Goal: Task Accomplishment & Management: Use online tool/utility

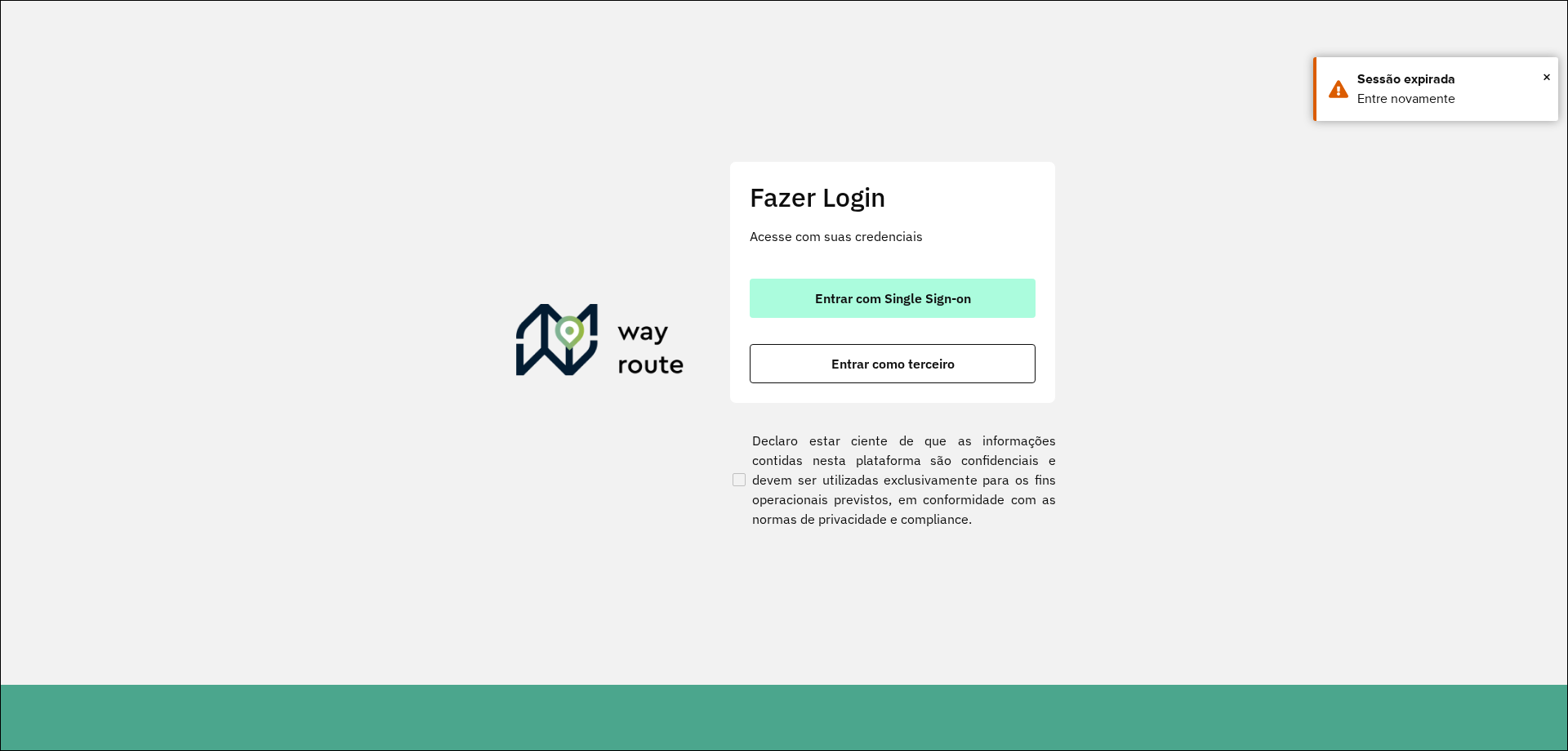
click at [825, 308] on button "Entrar com Single Sign-on" at bounding box center [893, 298] width 286 height 39
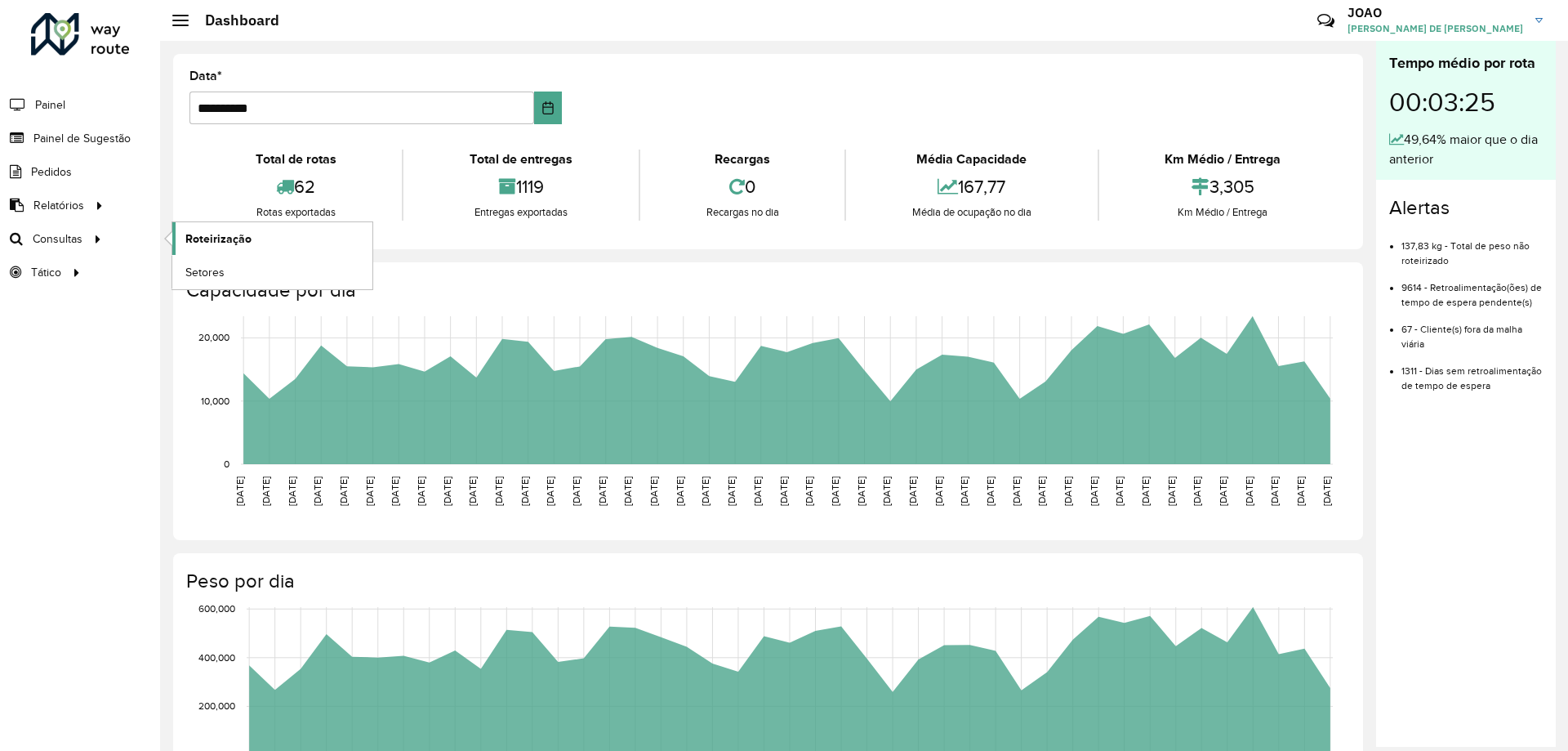
click at [265, 233] on link "Roteirização" at bounding box center [272, 238] width 200 height 33
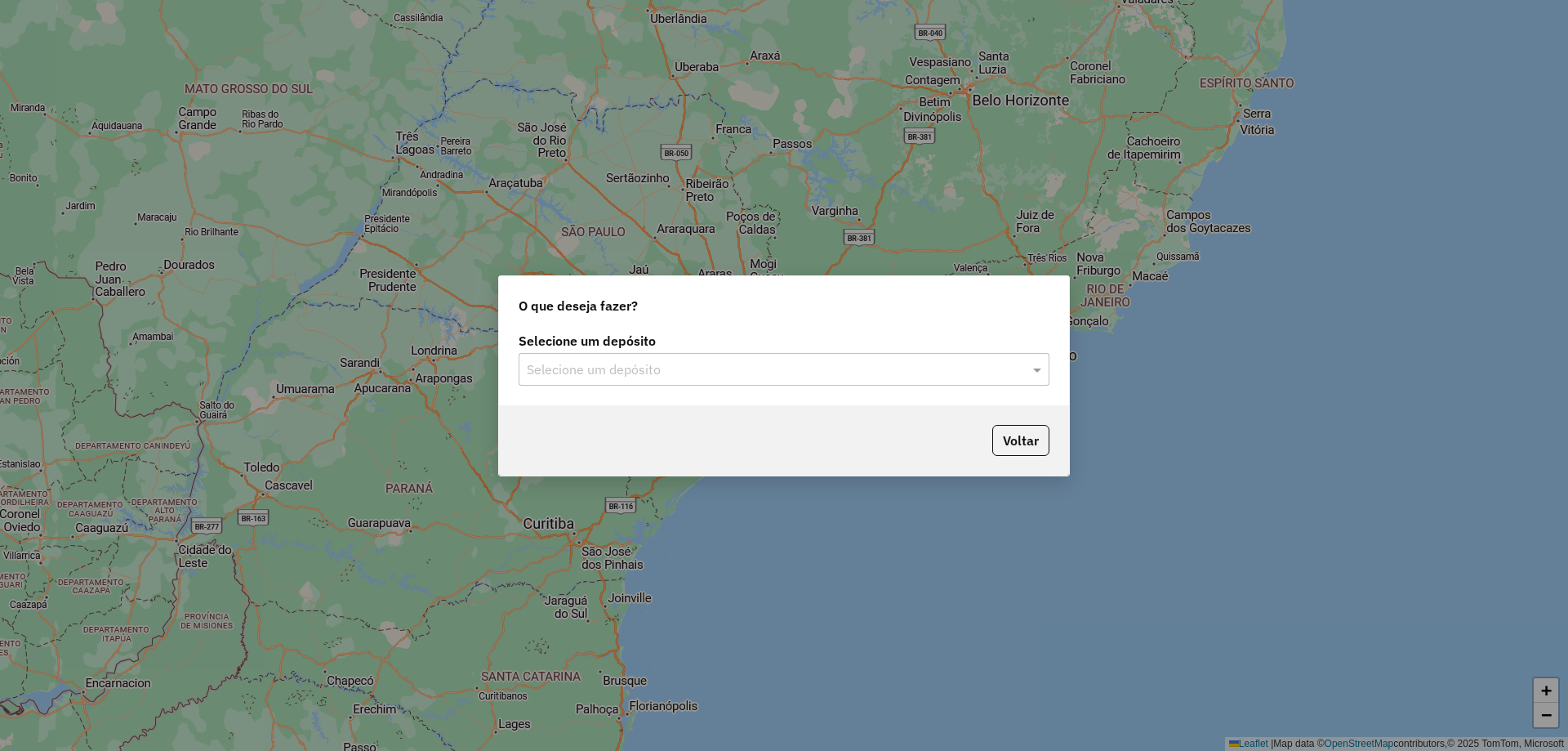
click at [782, 363] on input "text" at bounding box center [768, 370] width 482 height 20
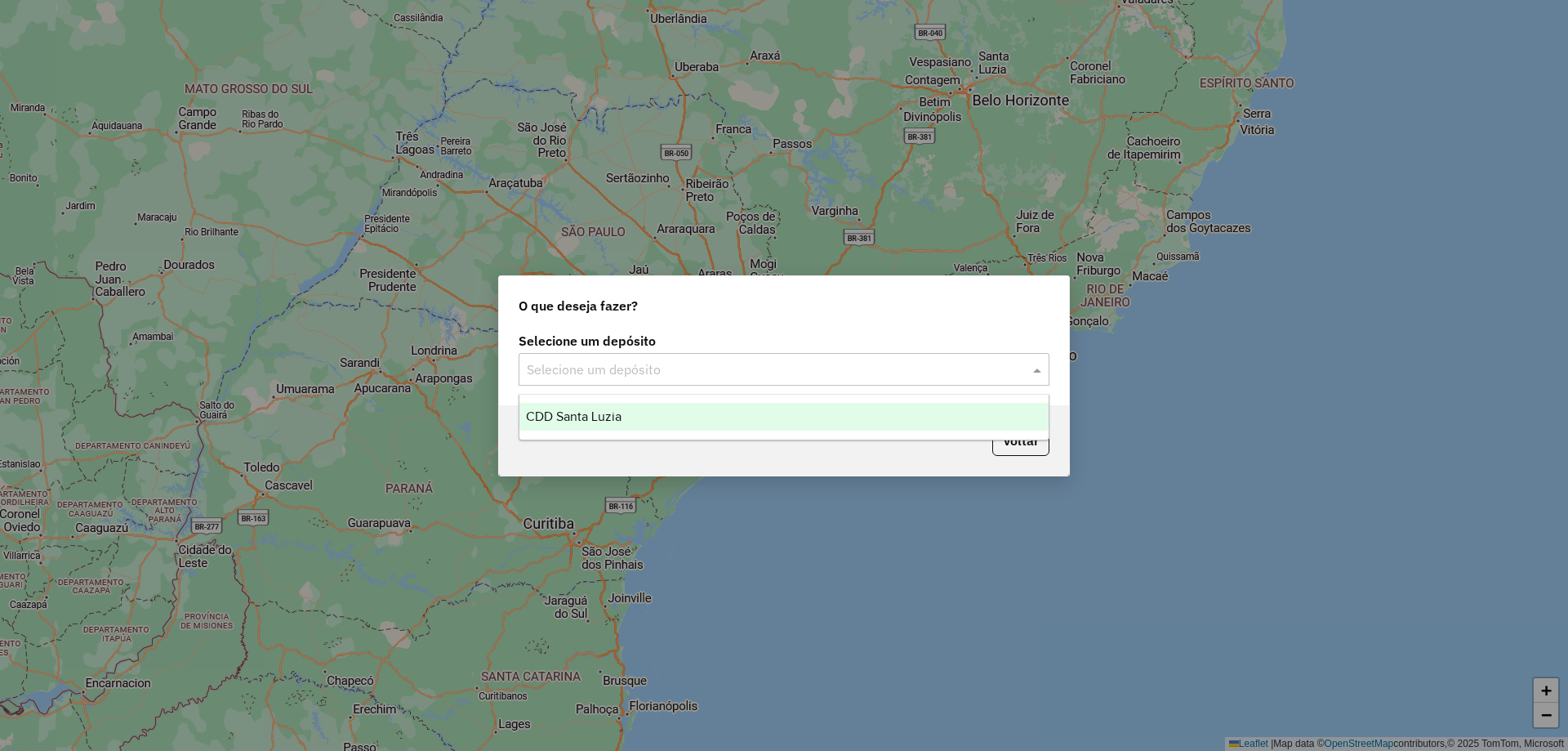
click at [755, 411] on div "CDD Santa Luzia" at bounding box center [784, 416] width 529 height 28
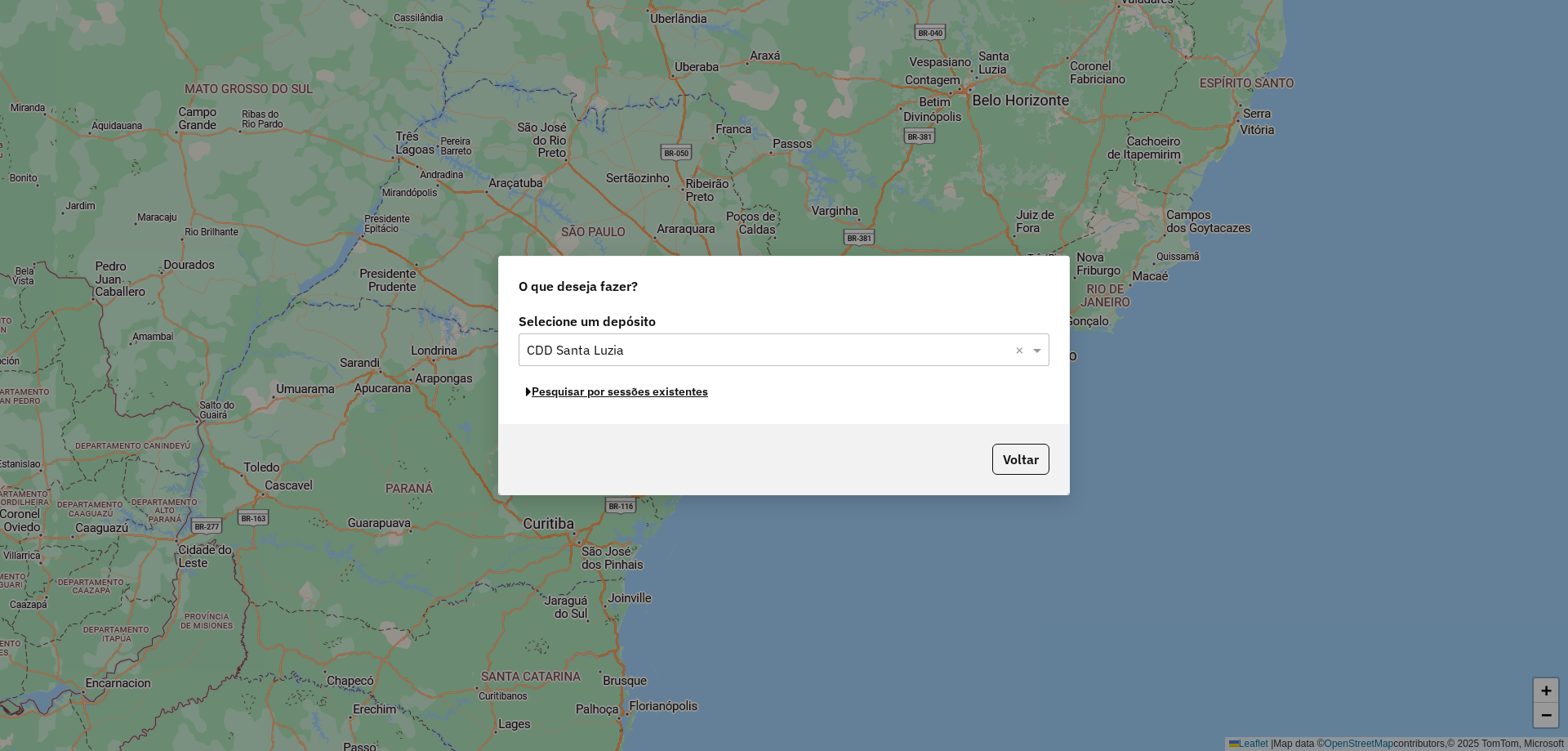
click at [682, 391] on button "Pesquisar por sessões existentes" at bounding box center [617, 391] width 196 height 25
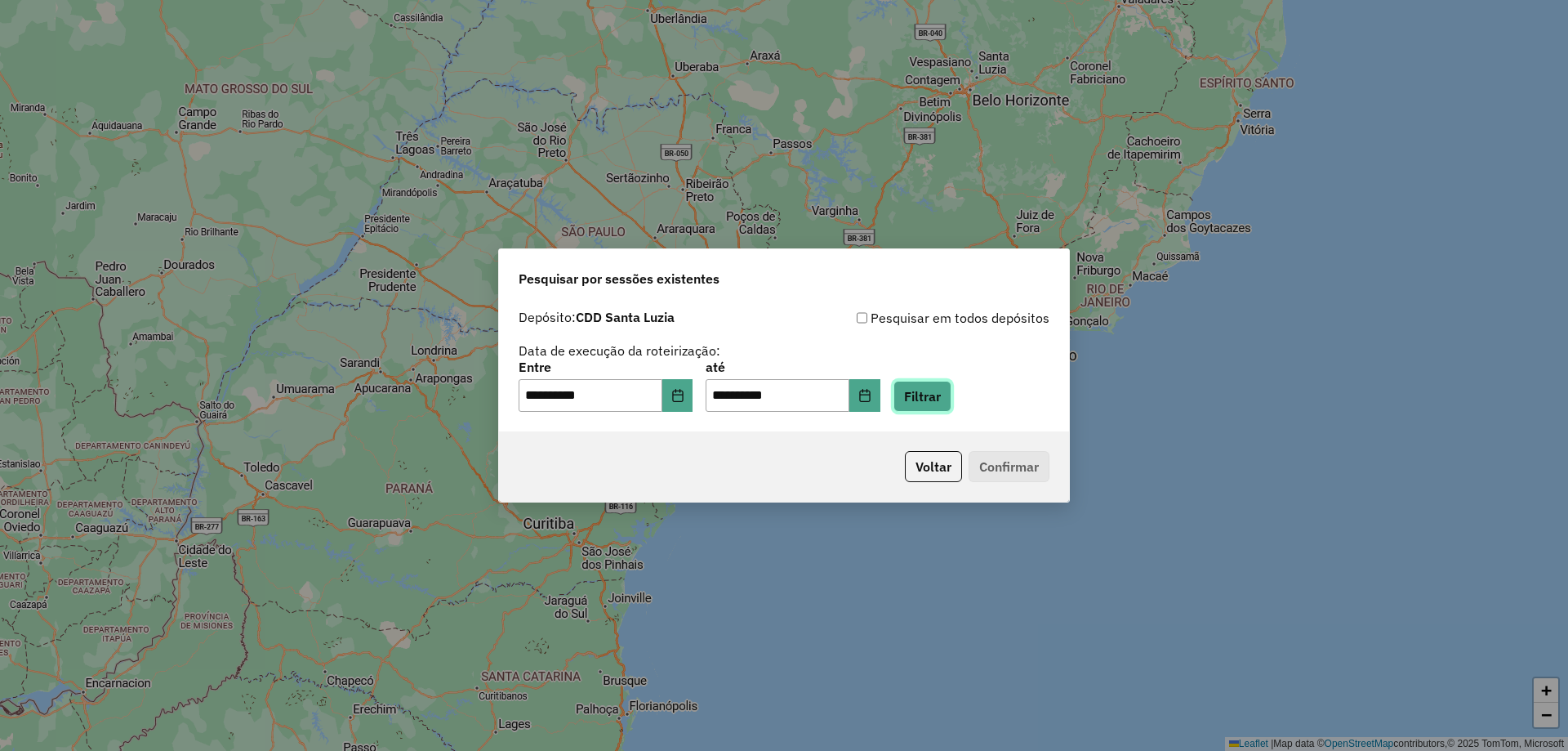
click at [939, 399] on button "Filtrar" at bounding box center [921, 395] width 58 height 31
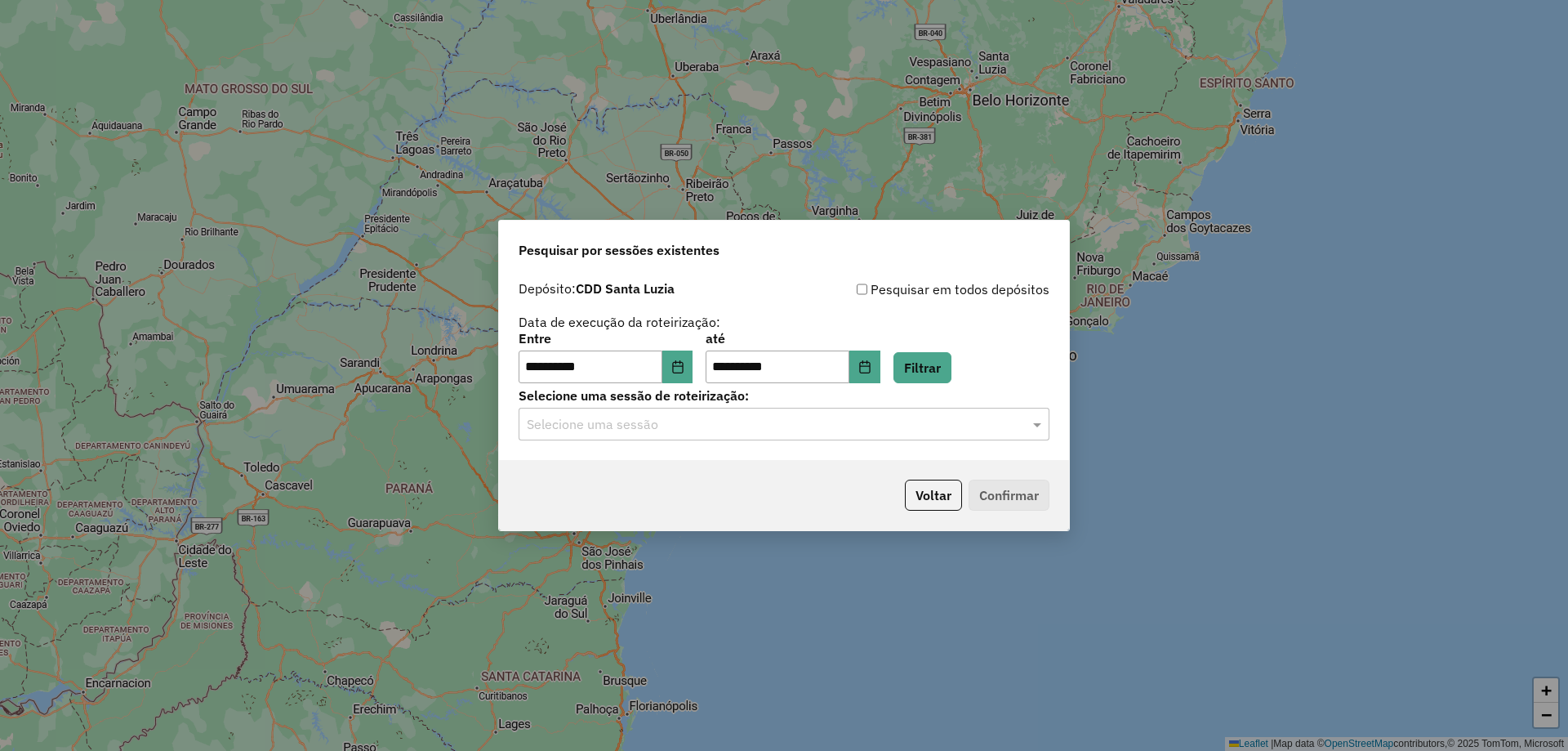
click at [702, 419] on input "text" at bounding box center [768, 425] width 482 height 20
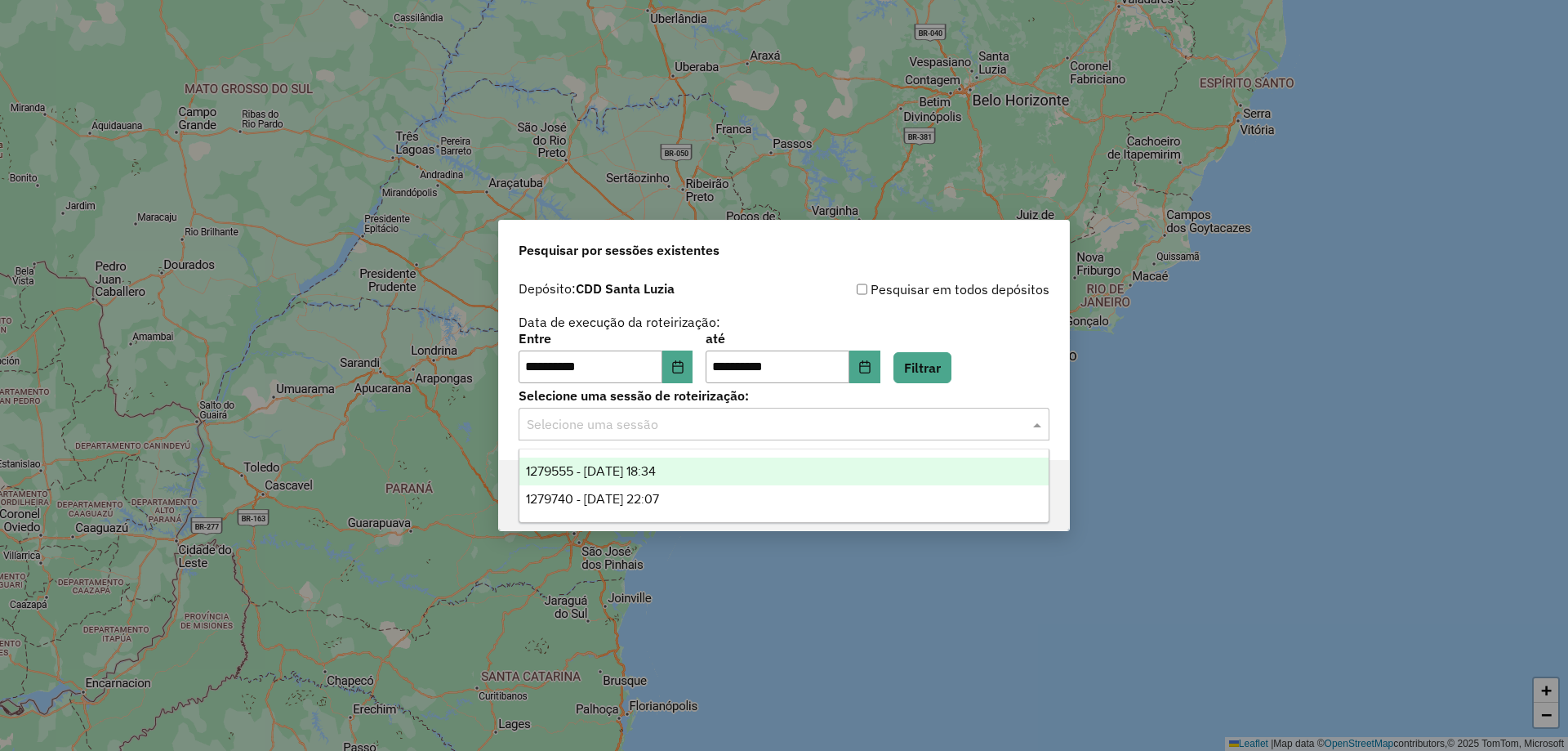
click at [656, 464] on span "1279555 - [DATE] 18:34" at bounding box center [591, 471] width 130 height 14
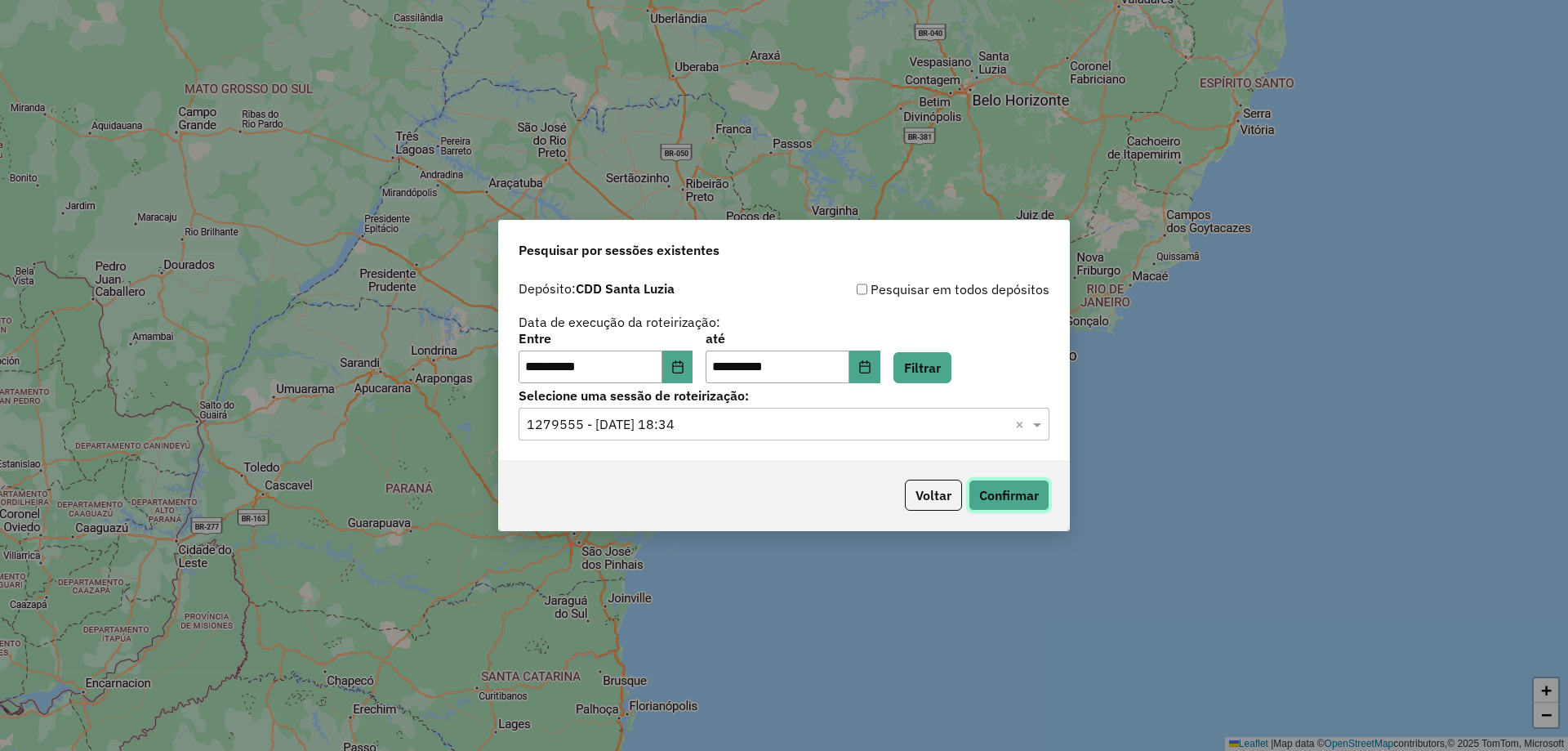
click at [997, 496] on button "Confirmar" at bounding box center [1008, 494] width 81 height 31
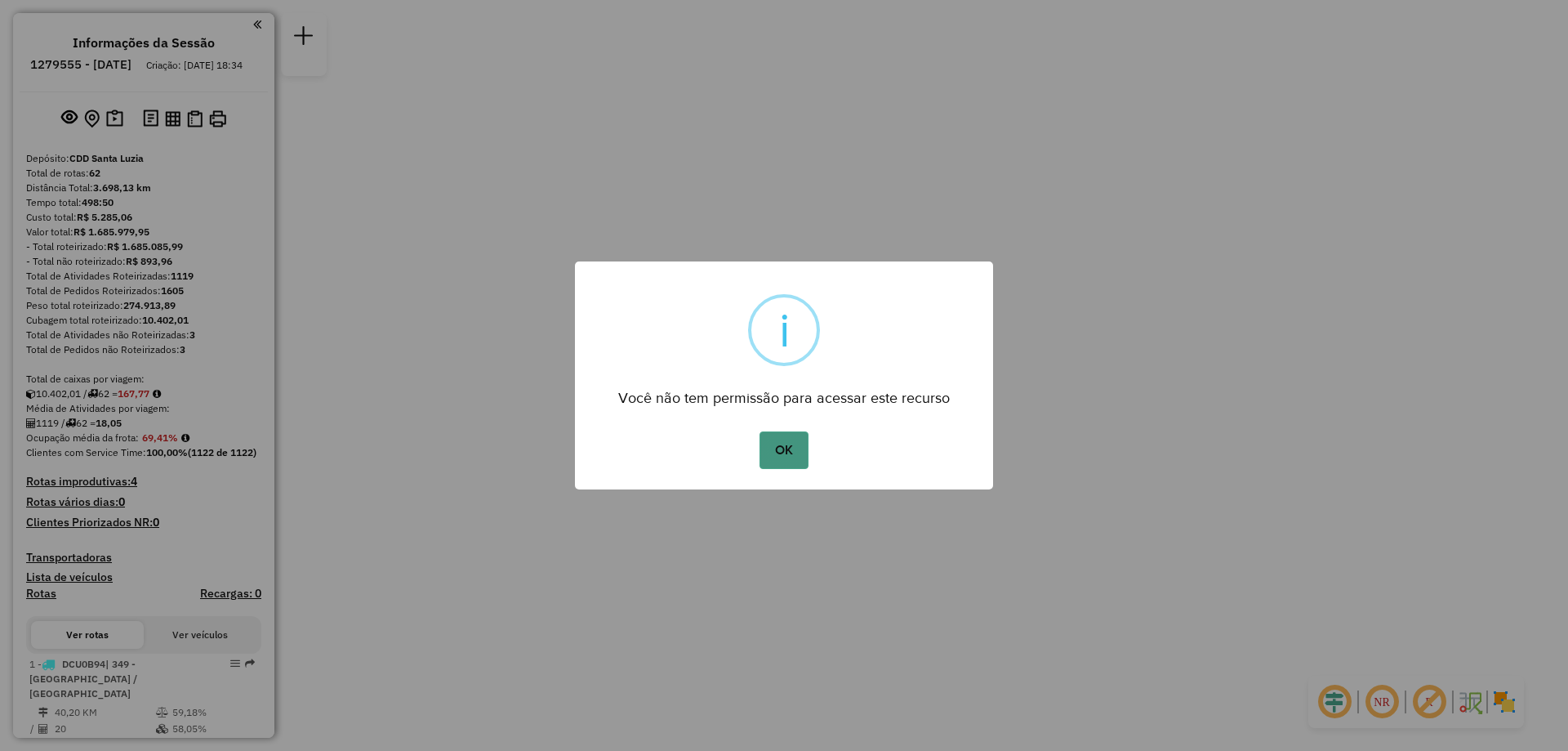
click at [770, 452] on button "OK" at bounding box center [784, 450] width 48 height 37
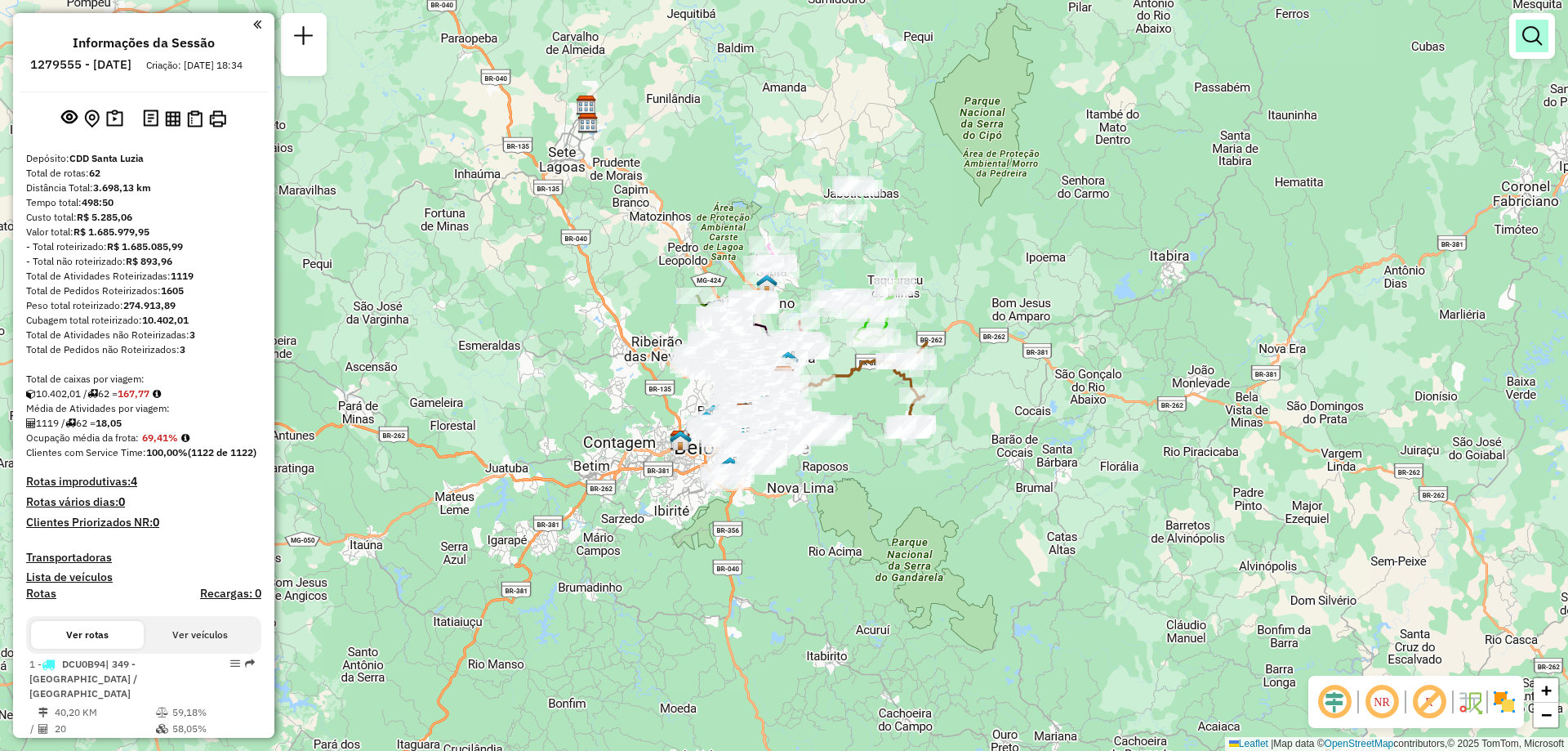
click at [1540, 33] on em at bounding box center [1532, 36] width 20 height 20
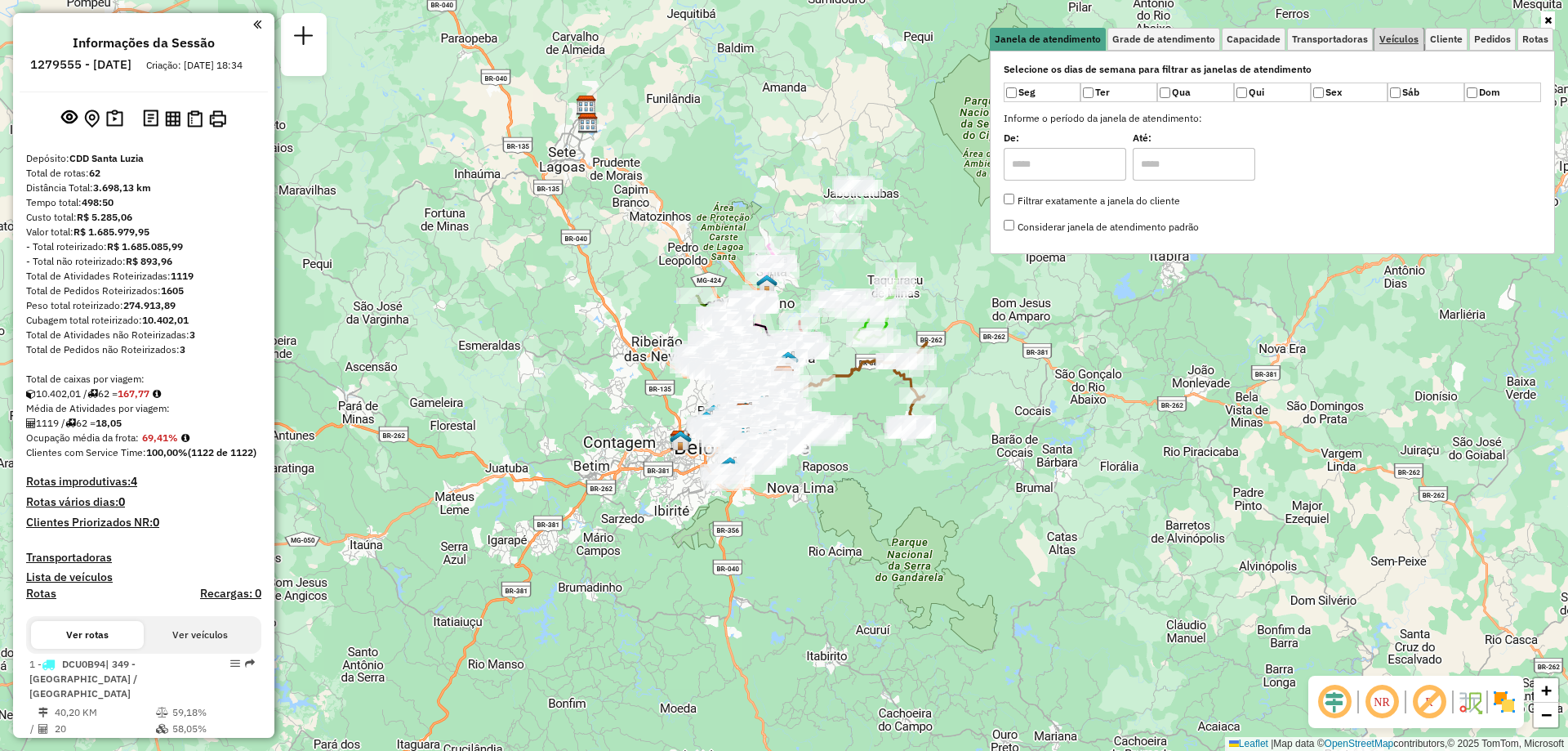
click at [1408, 41] on span "Veículos" at bounding box center [1398, 39] width 39 height 10
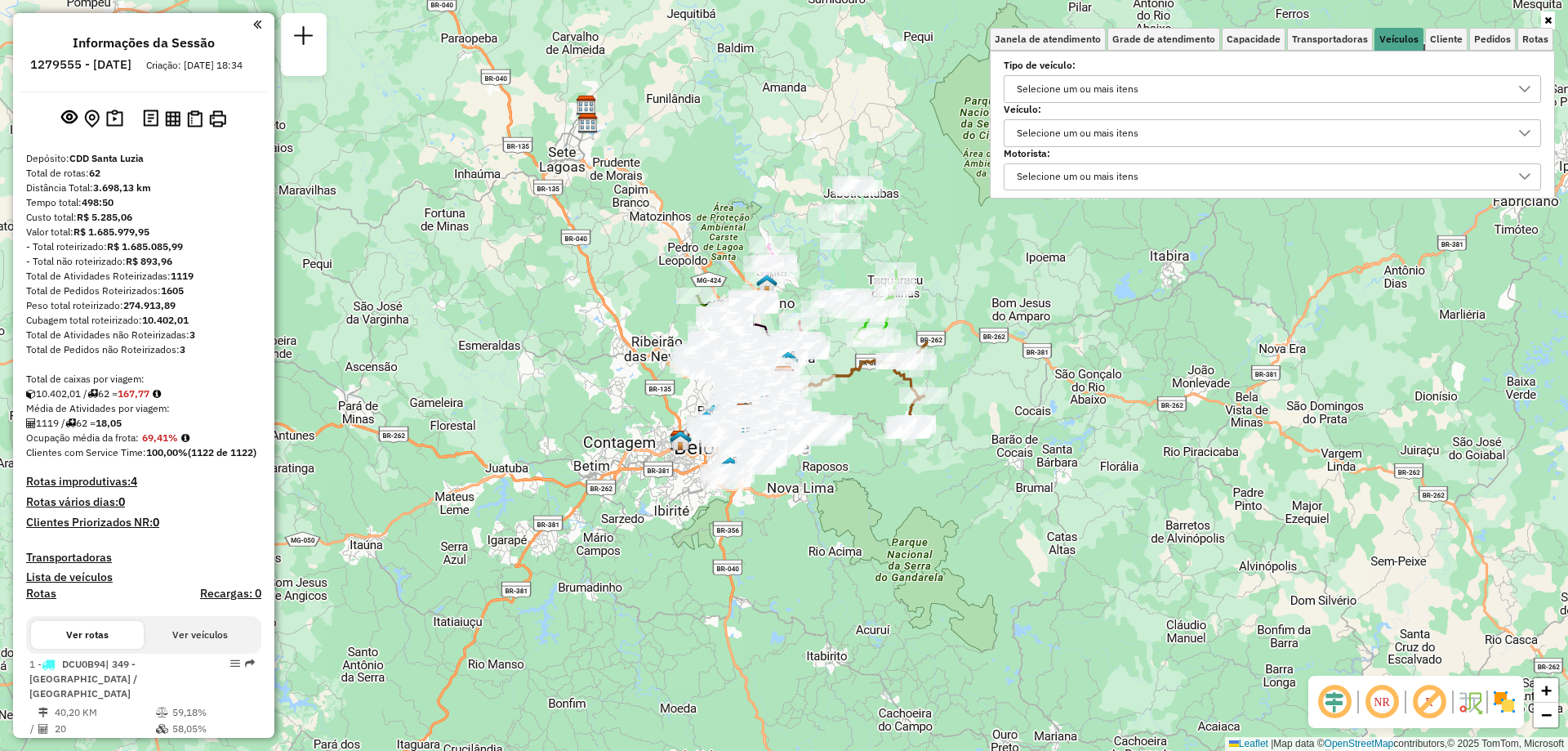
click at [1054, 140] on div "Selecione um ou mais itens" at bounding box center [1078, 132] width 133 height 26
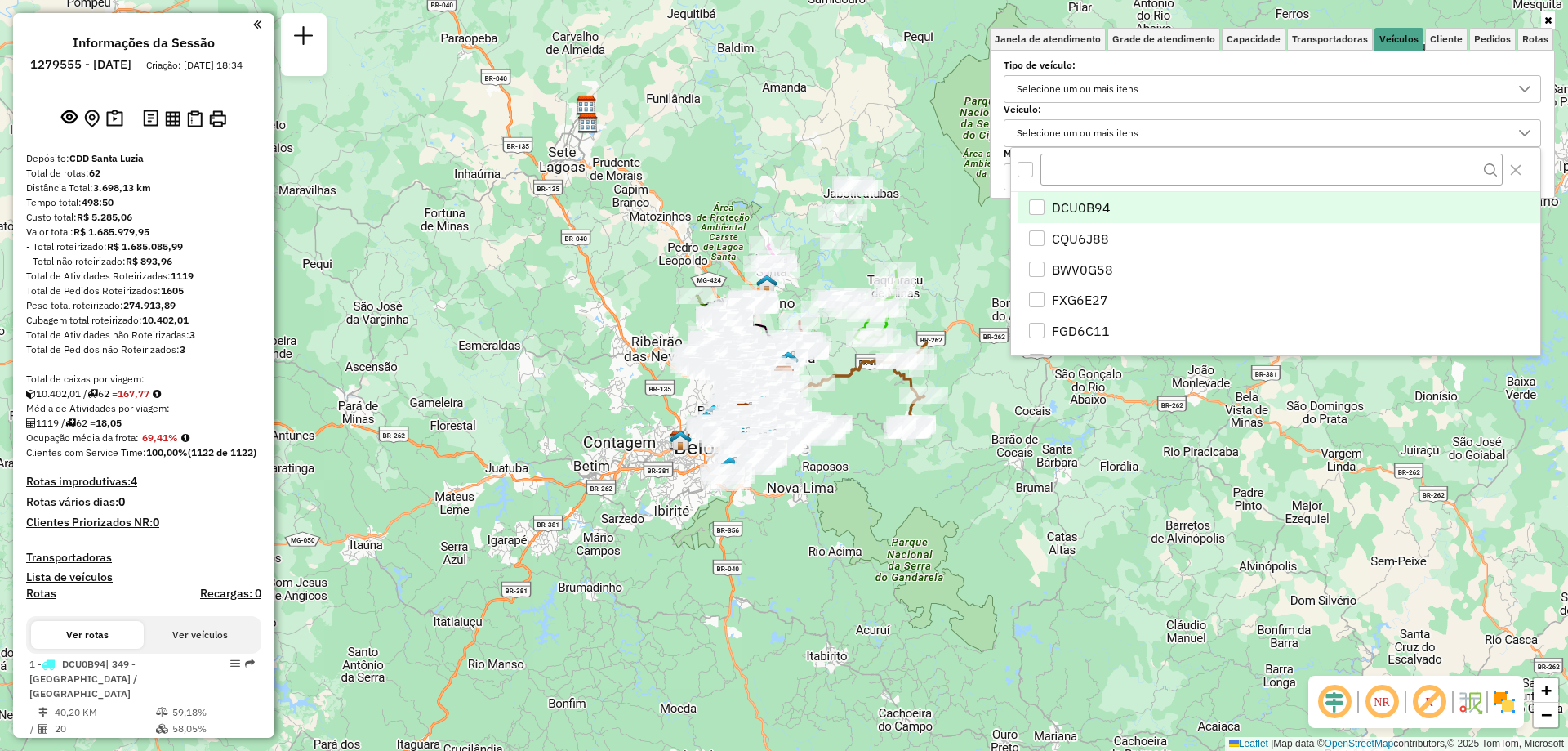
scroll to position [10, 56]
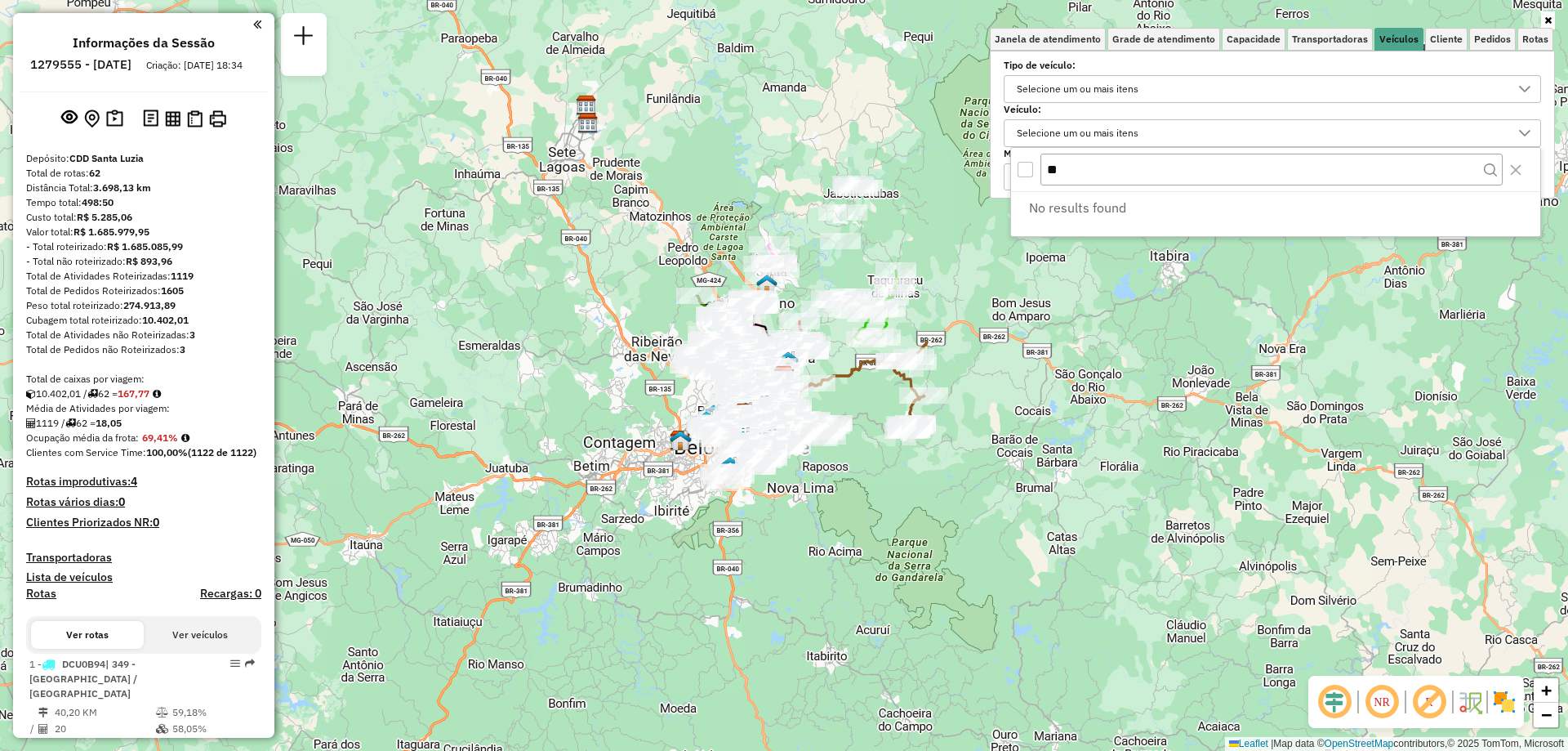
type input "*"
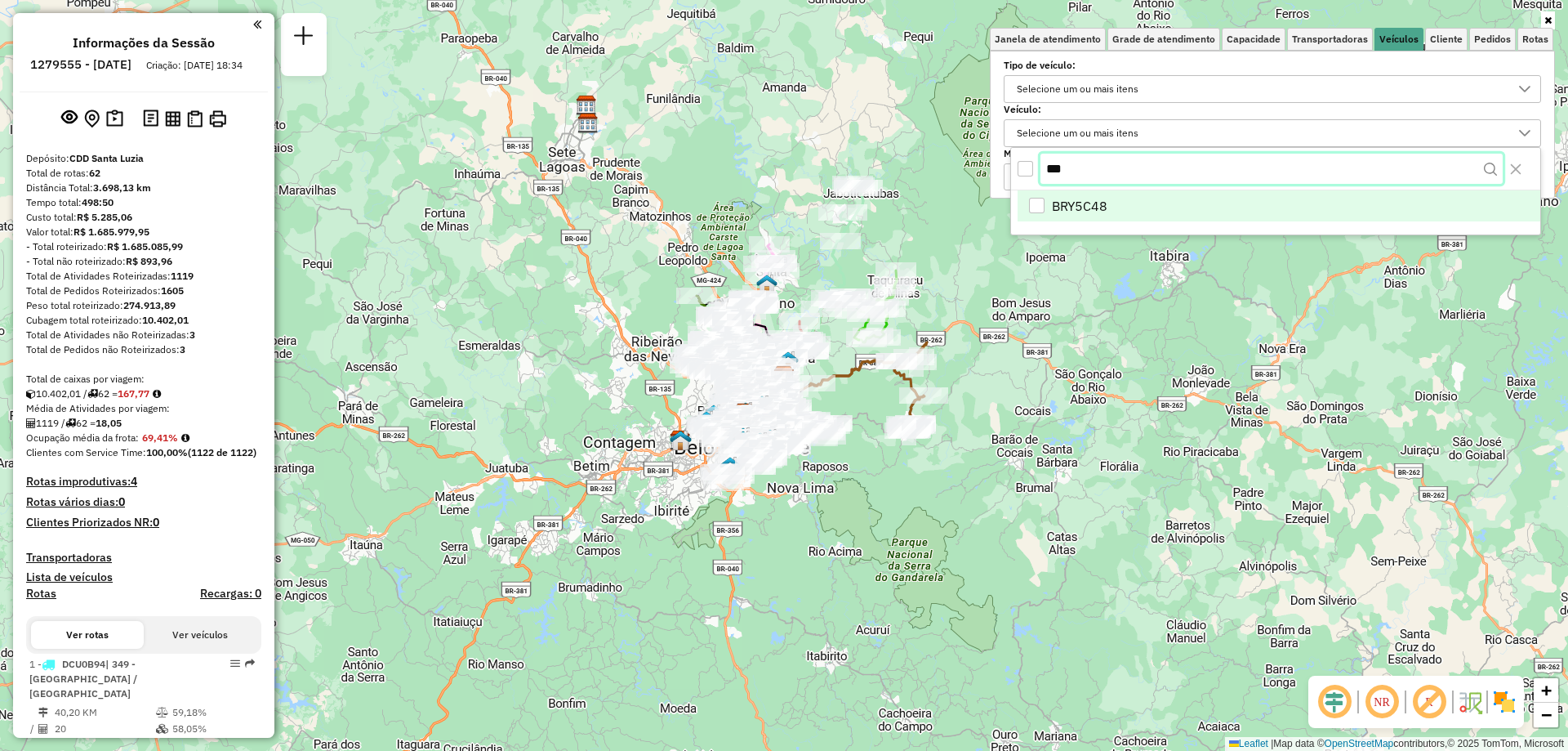
type input "***"
click at [1110, 205] on li "BRY5C48" at bounding box center [1278, 207] width 522 height 31
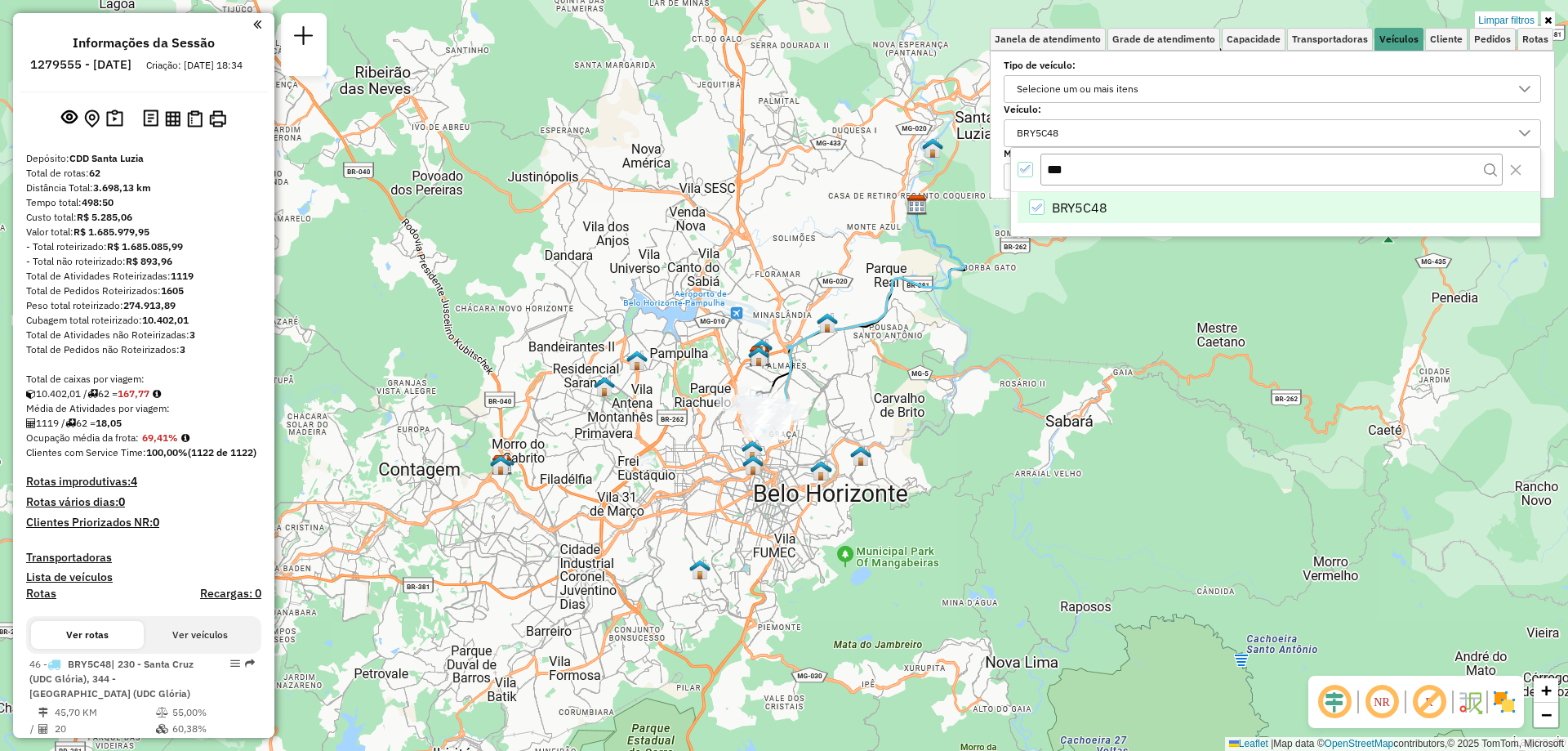
drag, startPoint x: 808, startPoint y: 398, endPoint x: 735, endPoint y: 478, distance: 108.3
click at [735, 478] on div "Limpar filtros Janela de atendimento Grade de atendimento Capacidade Transporta…" at bounding box center [784, 375] width 1568 height 751
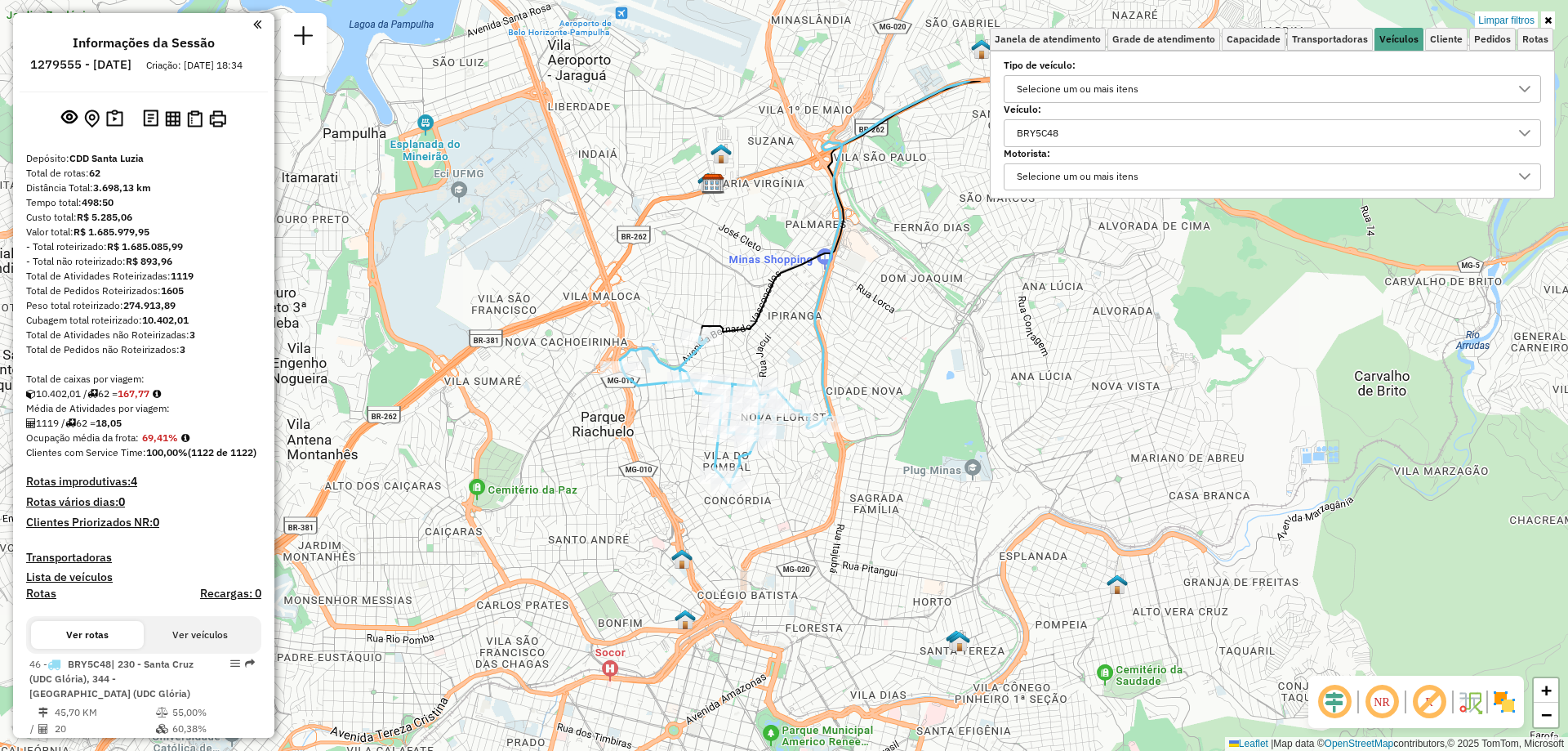
drag, startPoint x: 806, startPoint y: 387, endPoint x: 809, endPoint y: 542, distance: 155.0
click at [809, 542] on div "Limpar filtros Janela de atendimento Grade de atendimento Capacidade Transporta…" at bounding box center [784, 375] width 1568 height 751
click at [1086, 130] on div "BRY5C48" at bounding box center [1260, 132] width 498 height 26
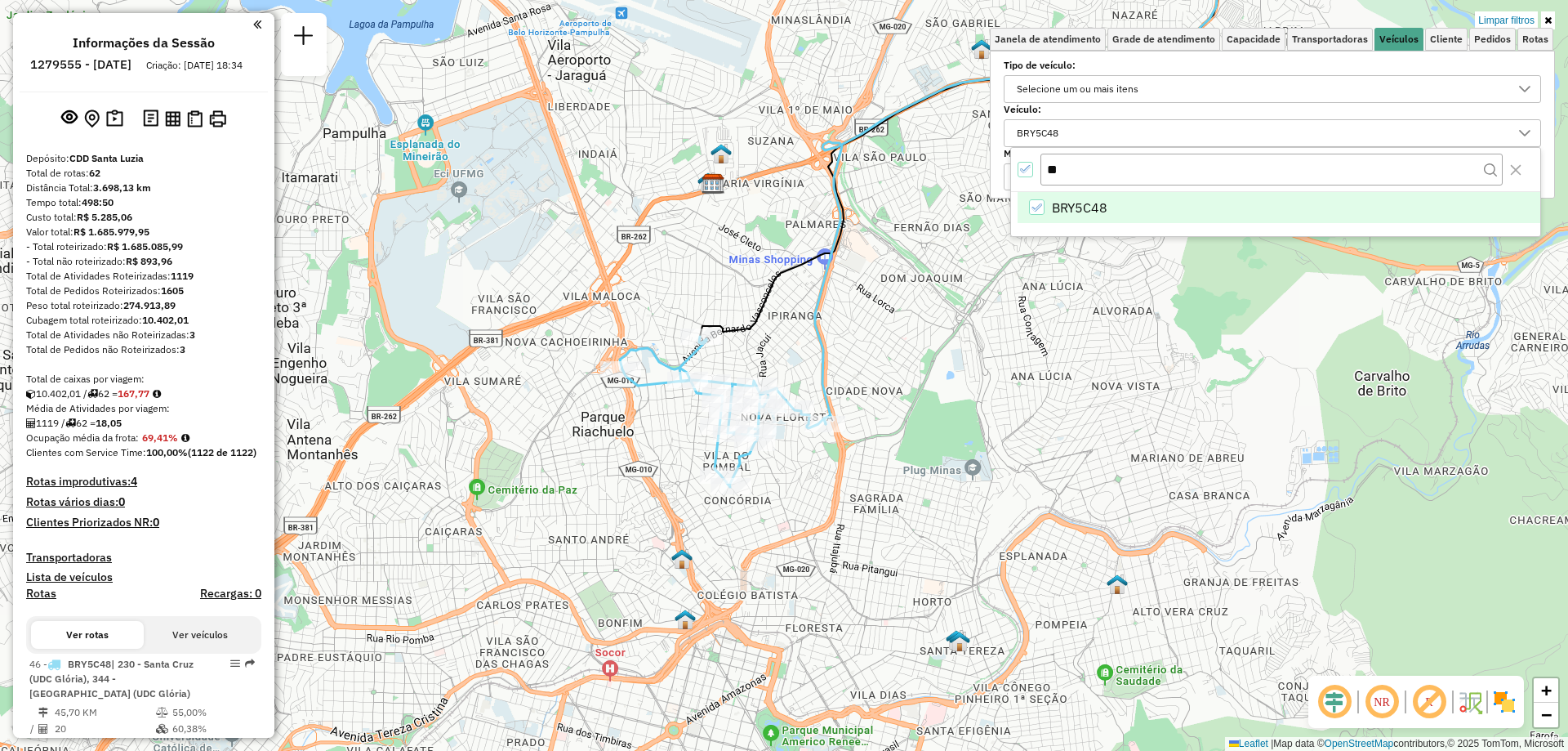
type input "*"
click at [1030, 209] on div "BRY5C48" at bounding box center [1036, 206] width 15 height 15
click at [1094, 174] on input "***" at bounding box center [1271, 169] width 462 height 31
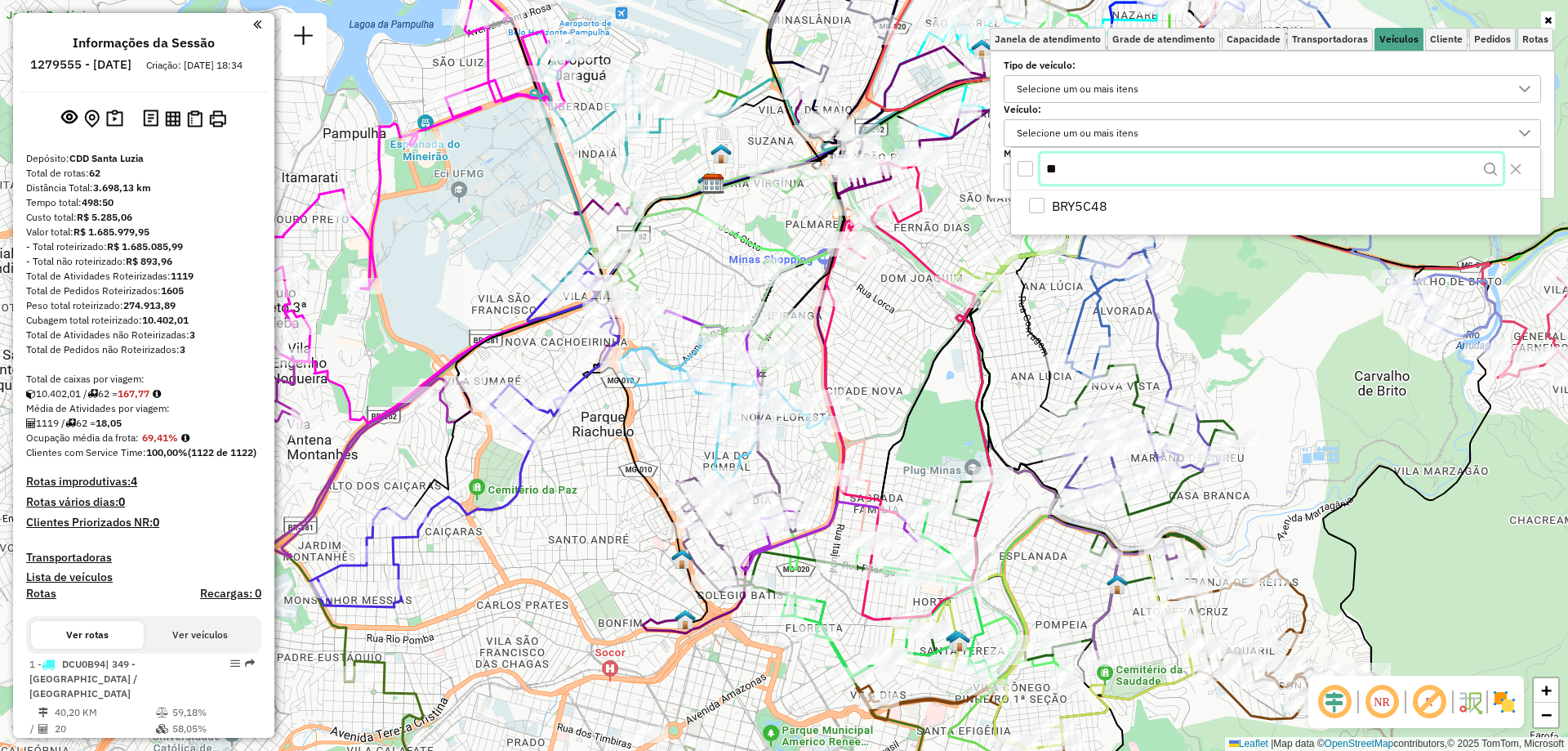
type input "*"
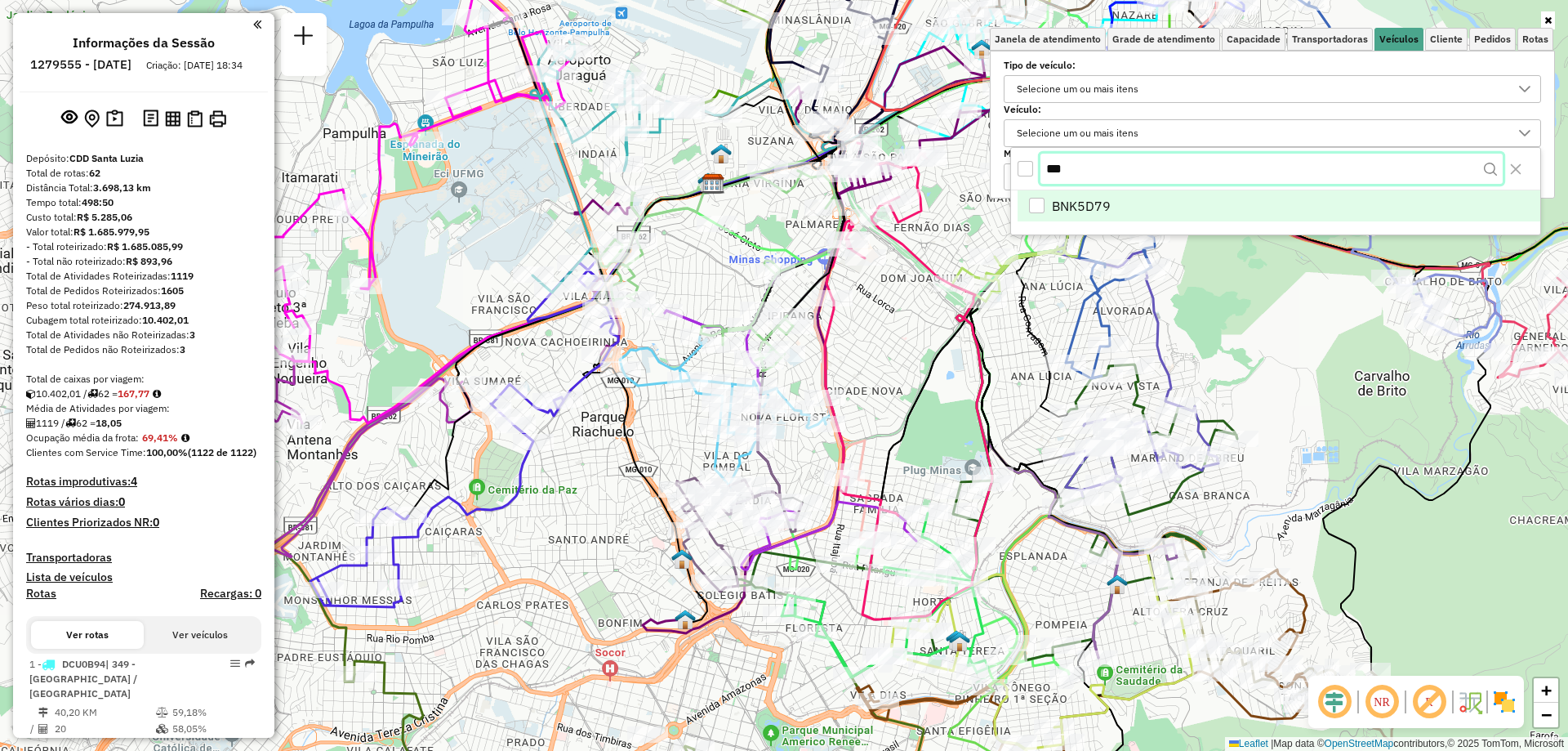
type input "***"
click at [1085, 217] on li "BNK5D79" at bounding box center [1278, 207] width 522 height 31
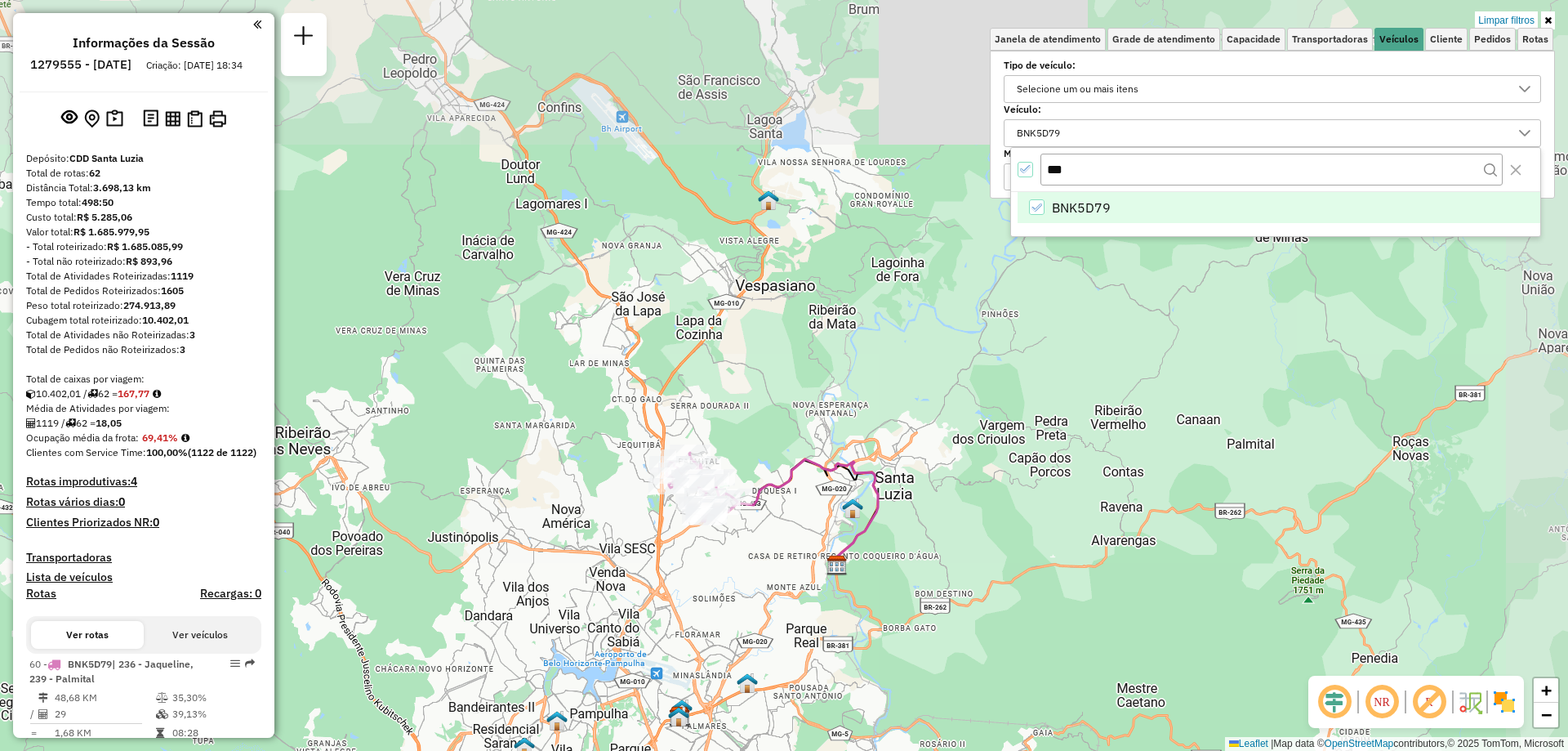
drag, startPoint x: 794, startPoint y: 256, endPoint x: 728, endPoint y: 593, distance: 343.4
click at [728, 593] on div "Limpar filtros Janela de atendimento Grade de atendimento Capacidade Transporta…" at bounding box center [784, 375] width 1568 height 751
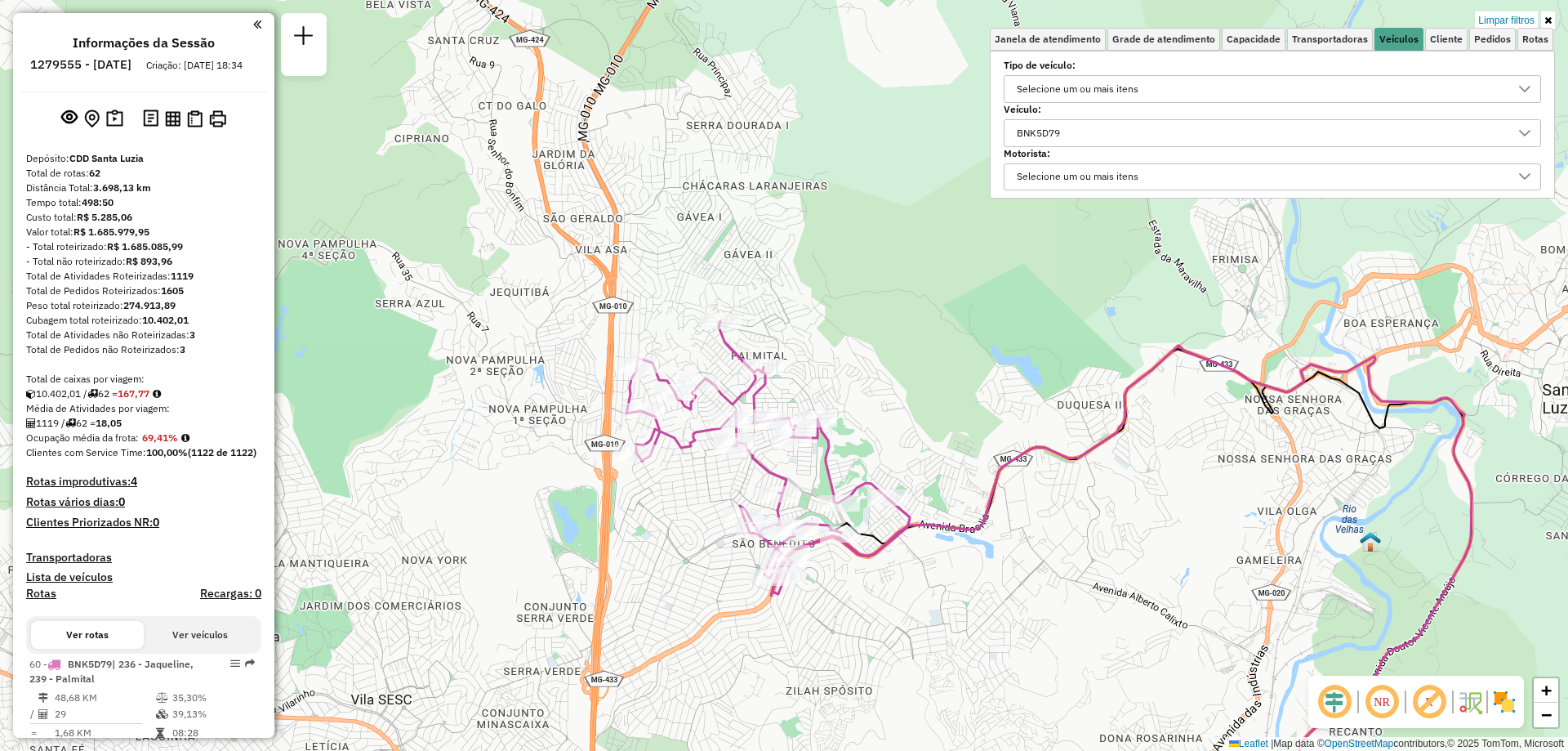
drag, startPoint x: 705, startPoint y: 426, endPoint x: 641, endPoint y: 536, distance: 127.3
click at [641, 536] on div "Limpar filtros Janela de atendimento Grade de atendimento Capacidade Transporta…" at bounding box center [784, 375] width 1568 height 751
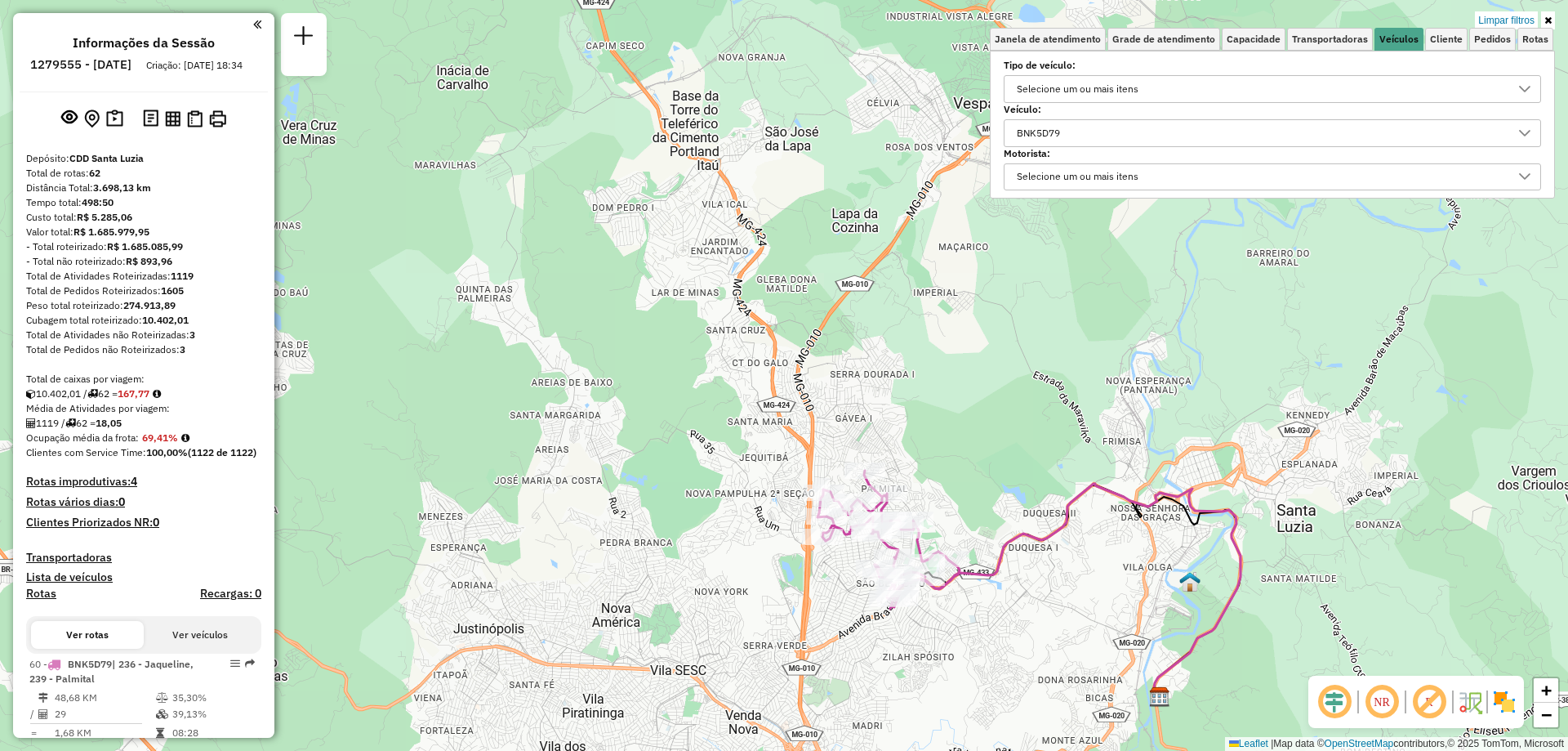
click at [1110, 136] on div "BNK5D79" at bounding box center [1260, 132] width 498 height 26
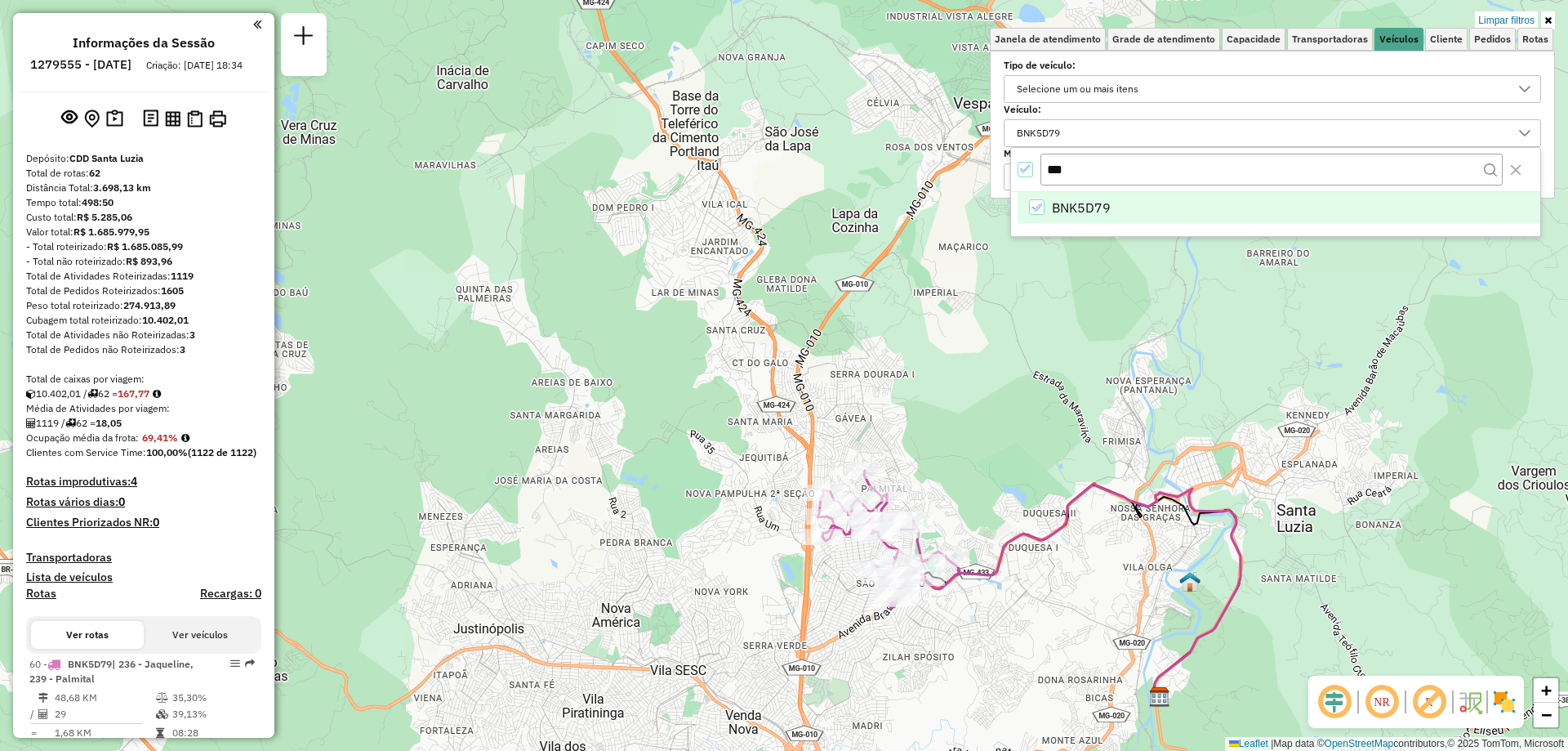
click at [1022, 172] on icon "All items selected" at bounding box center [1025, 169] width 12 height 12
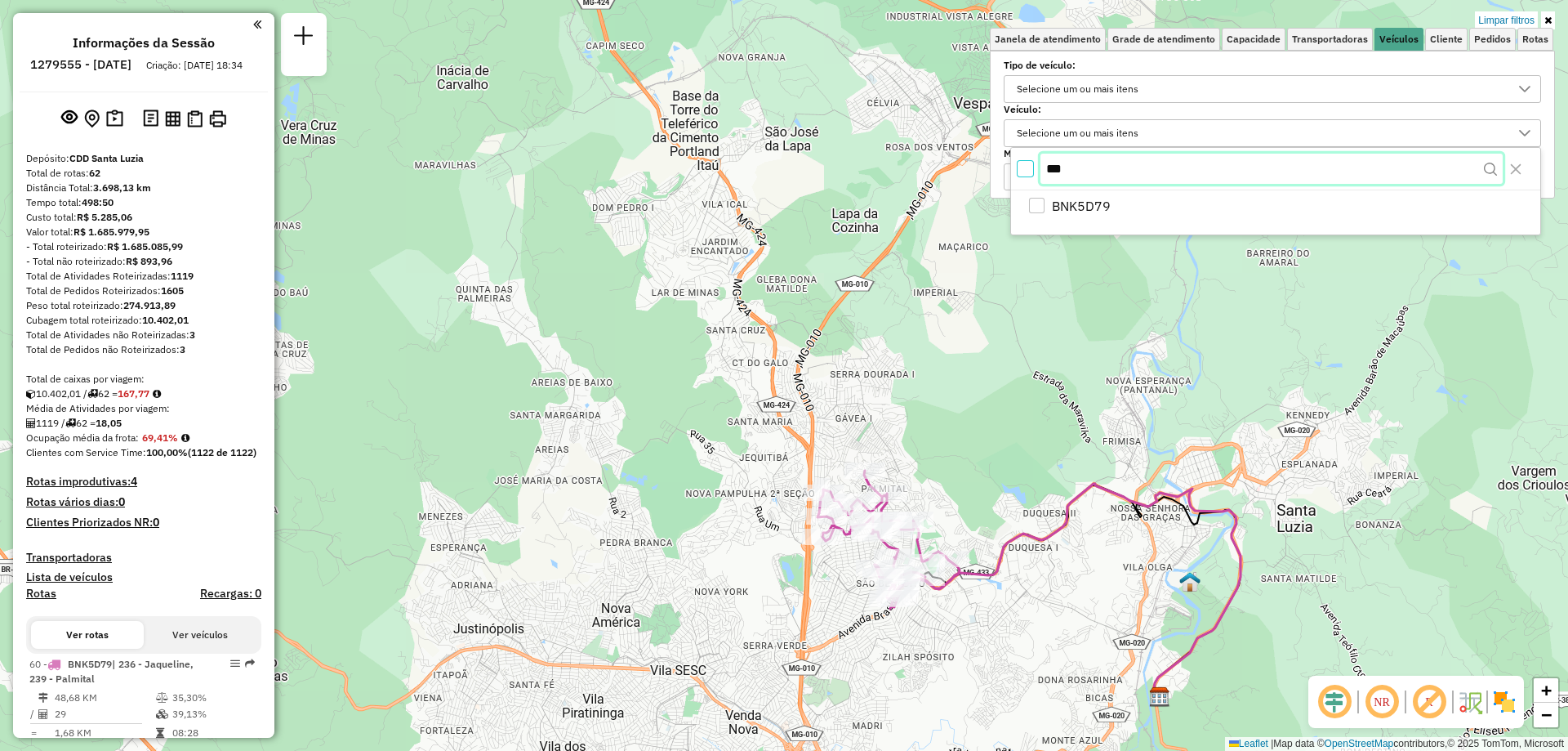
click at [1085, 166] on input "***" at bounding box center [1271, 169] width 462 height 31
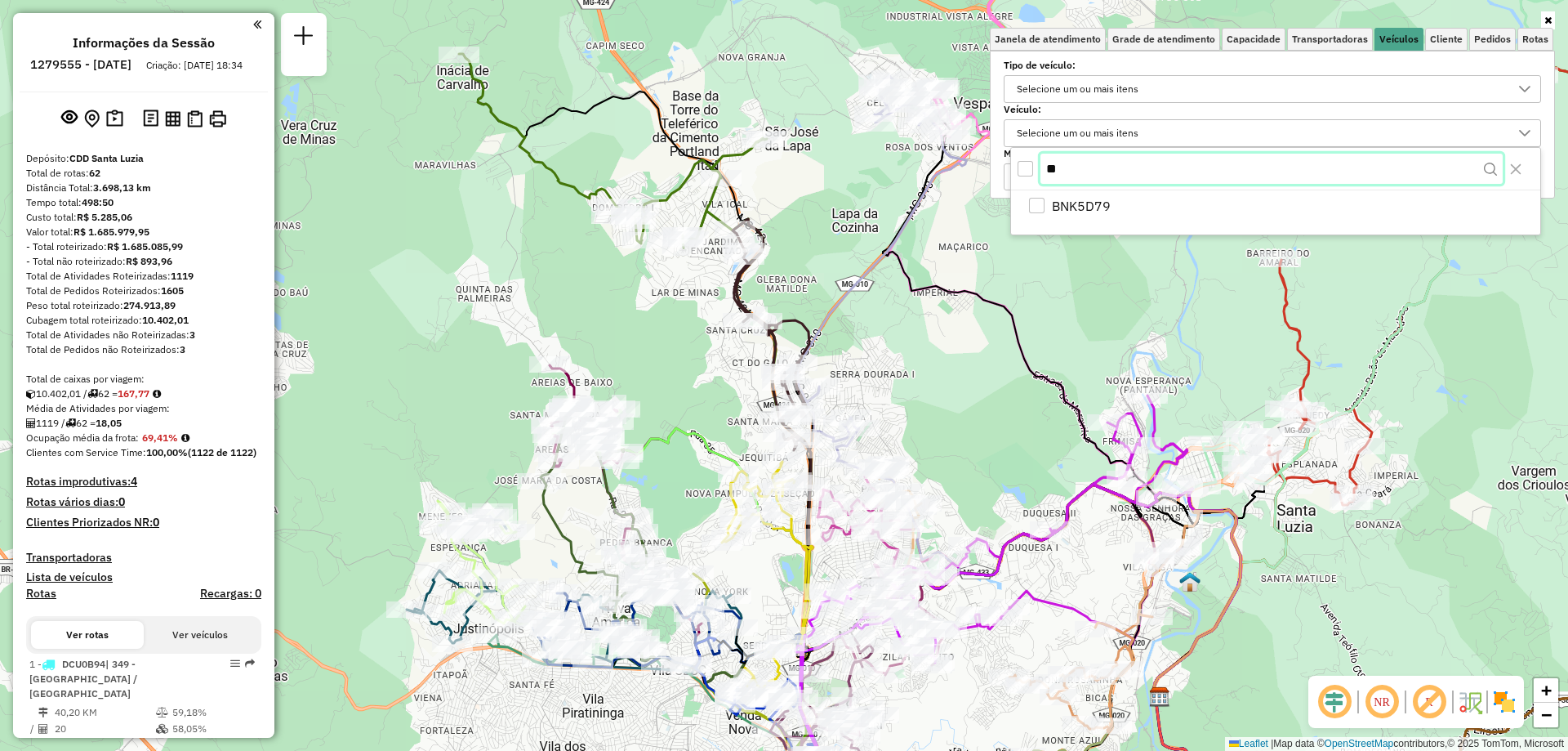
type input "*"
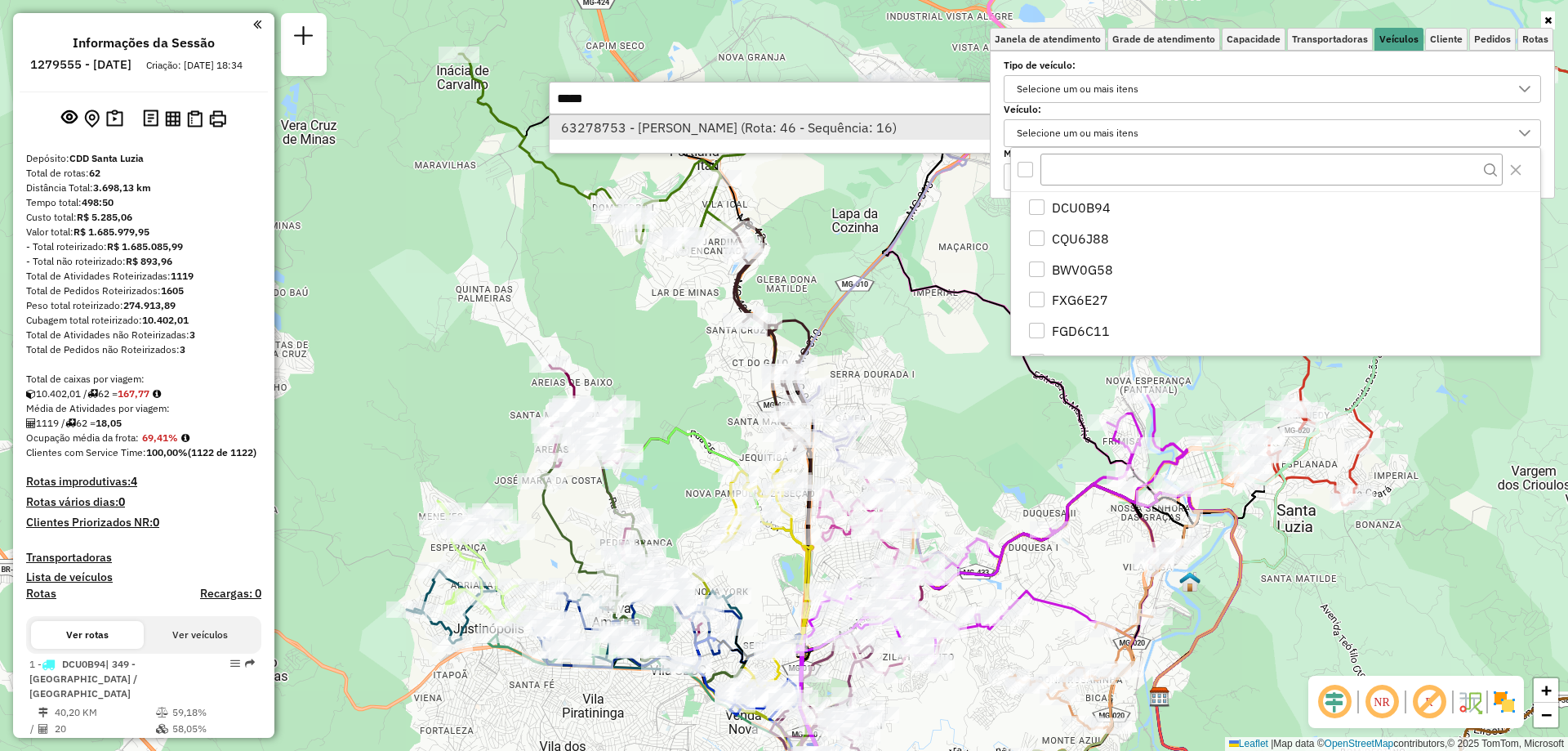
type input "*****"
click at [740, 136] on li "63278753 - LUCAS RANGEL FERNAND (Rota: 46 - Sequência: 16)" at bounding box center [793, 128] width 489 height 25
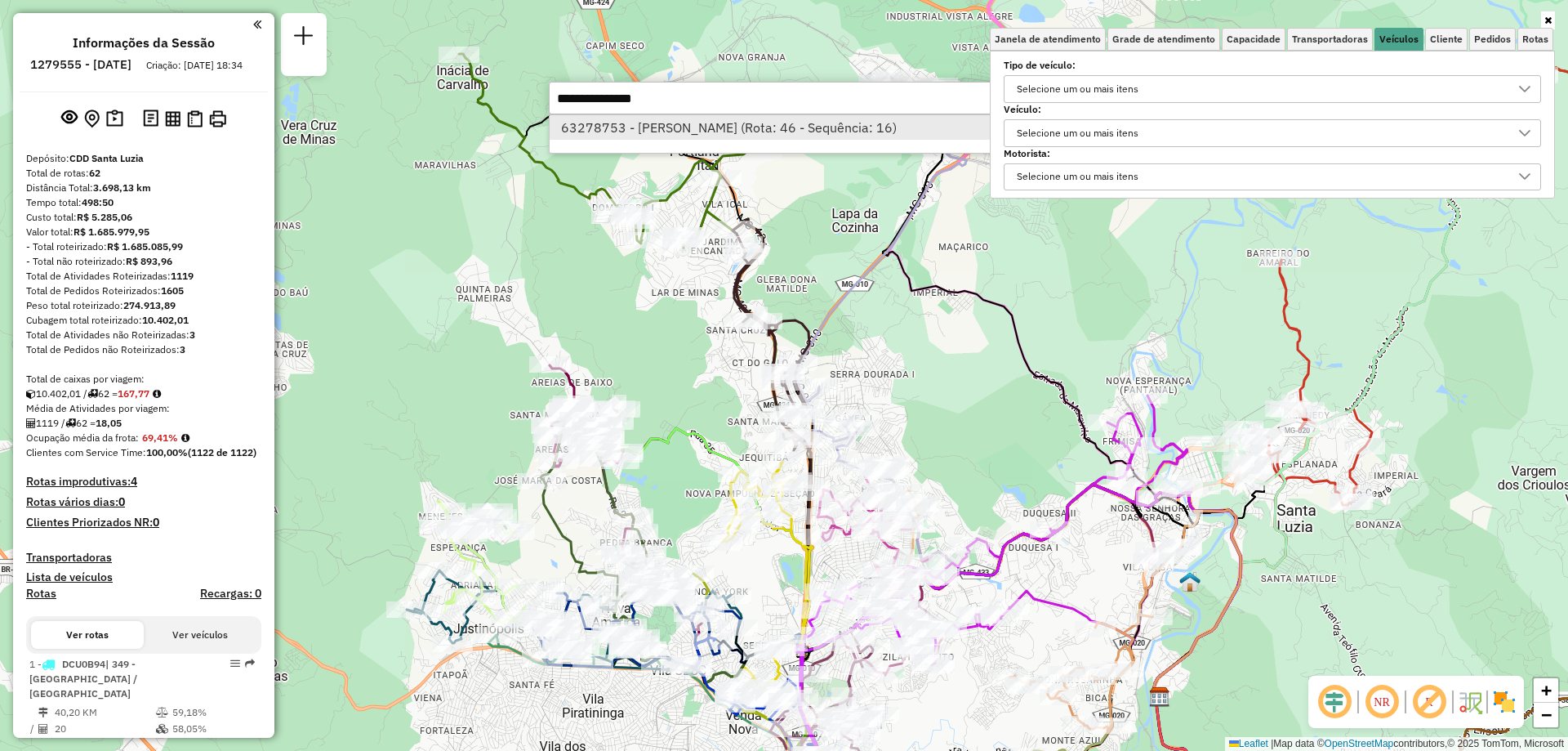
select select "**********"
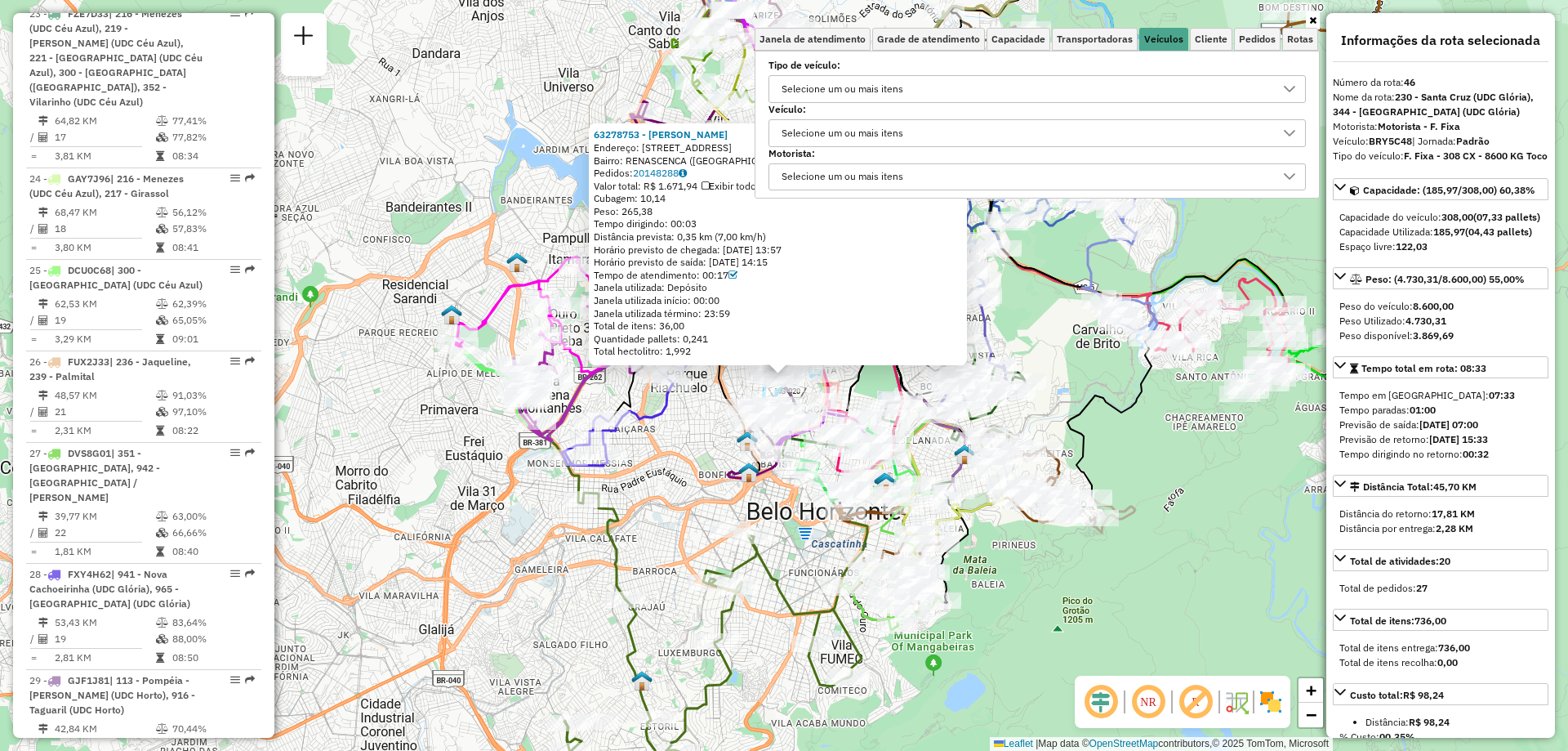
scroll to position [5477, 0]
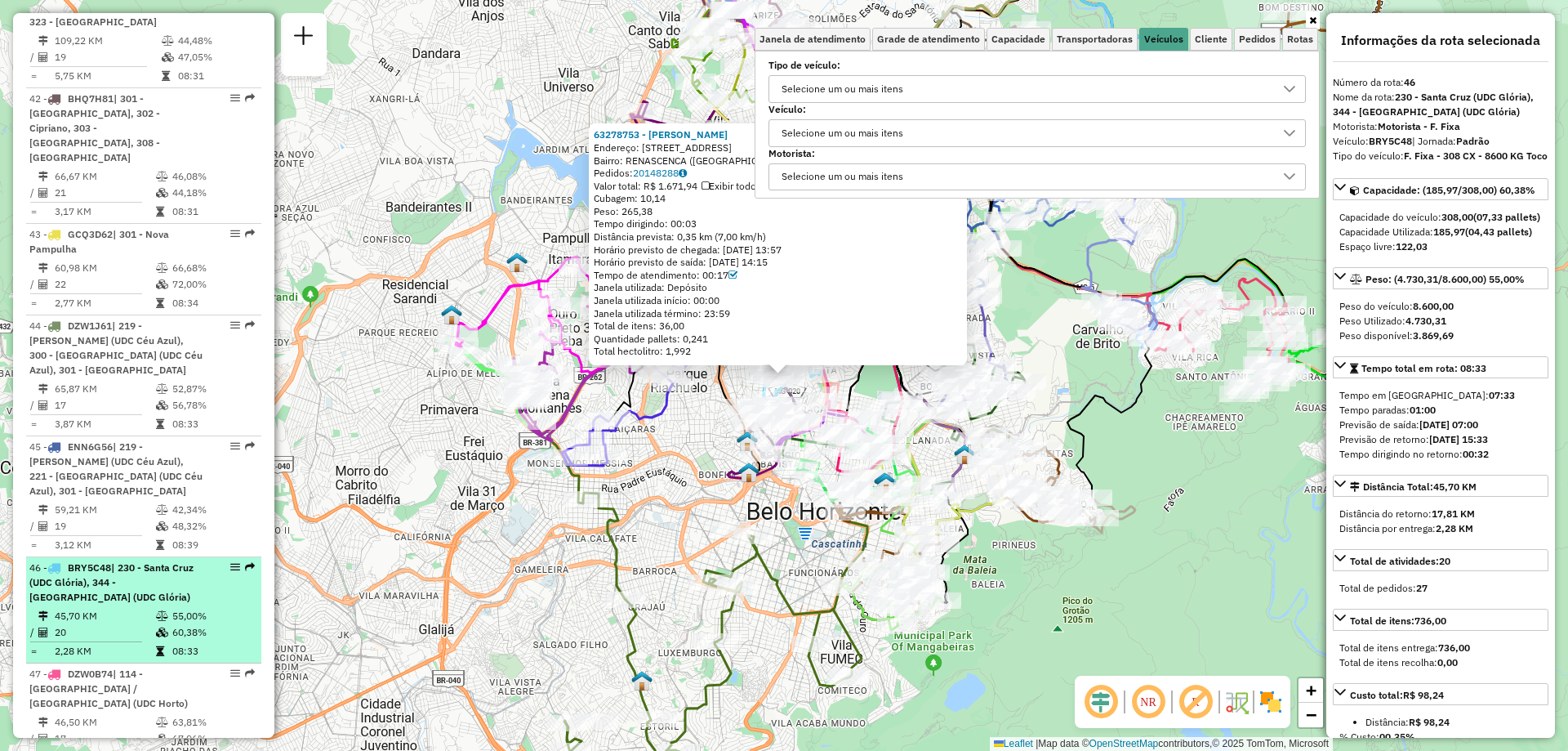
drag, startPoint x: 153, startPoint y: 76, endPoint x: 233, endPoint y: 24, distance: 95.4
click at [233, 562] on em at bounding box center [235, 566] width 10 height 10
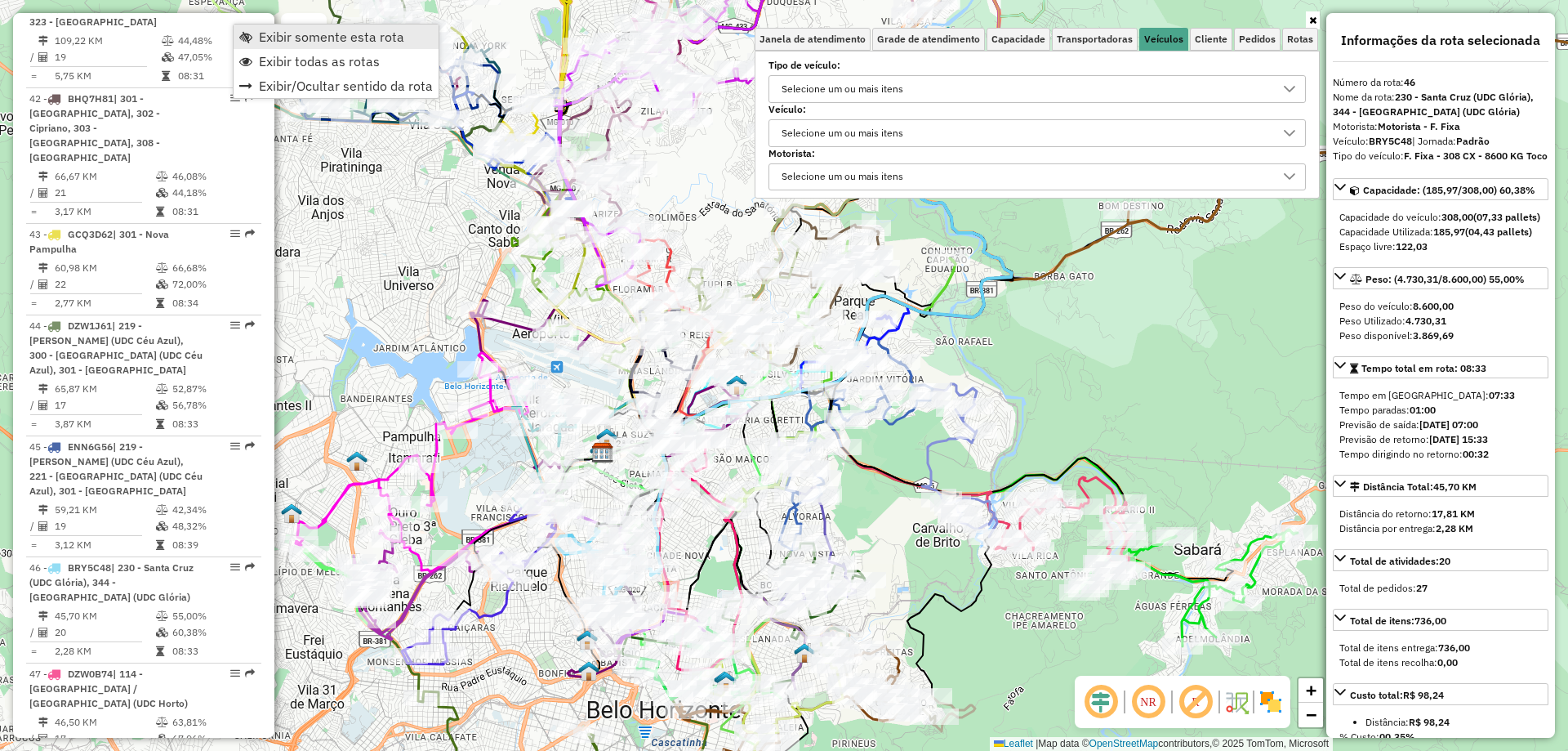
click at [328, 45] on link "Exibir somente esta rota" at bounding box center [336, 37] width 205 height 25
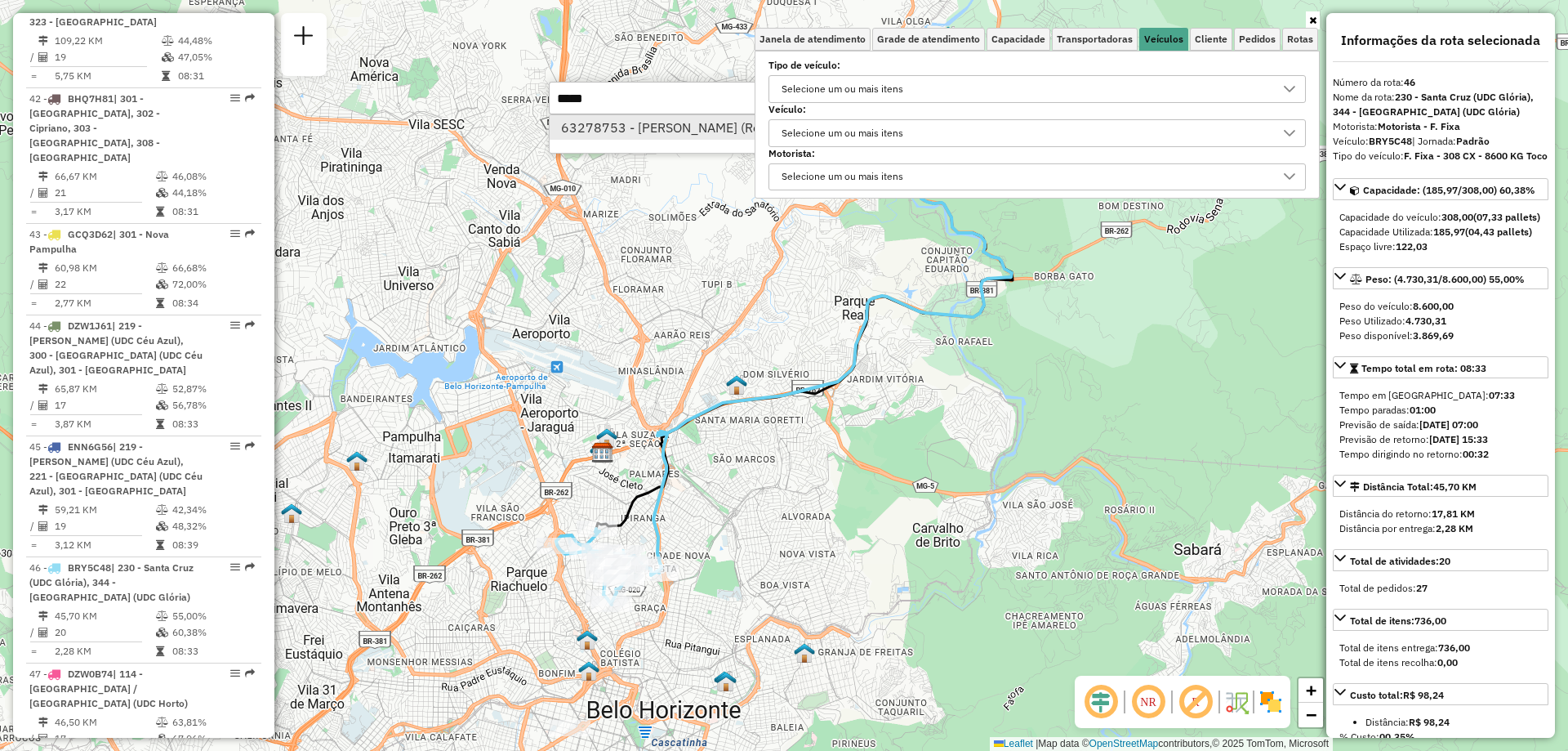
type input "*****"
click at [610, 137] on li "63278753 - LUCAS RANGEL FERNAND (Rota: 46 - Sequência: 16)" at bounding box center [793, 128] width 489 height 25
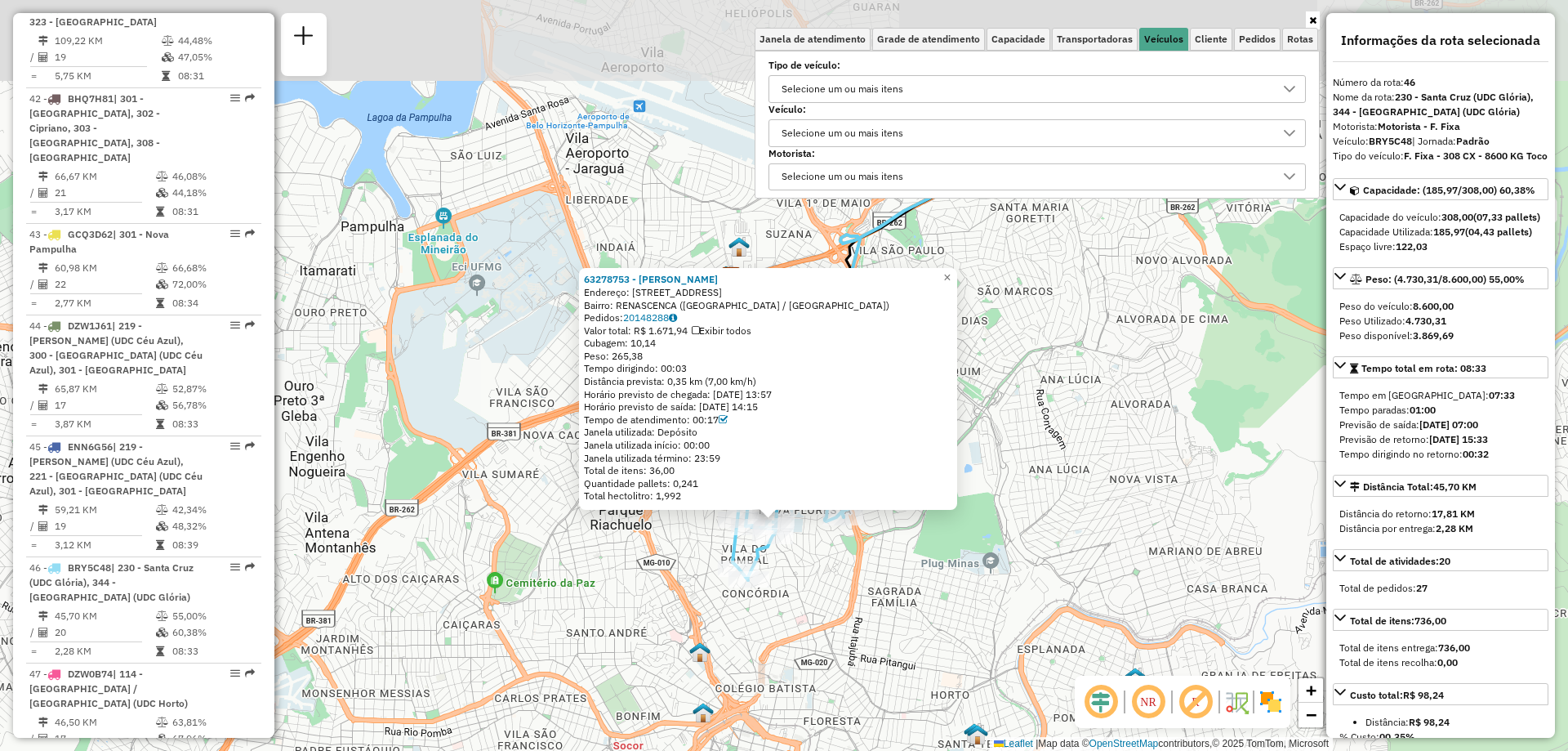
drag, startPoint x: 769, startPoint y: 386, endPoint x: 787, endPoint y: 572, distance: 186.9
click at [787, 572] on div "63278753 - LUCAS RANGEL FERNAND Endereço: R Jacuí 2379 Bairro: RENASCENCA (BELO…" at bounding box center [784, 375] width 1568 height 751
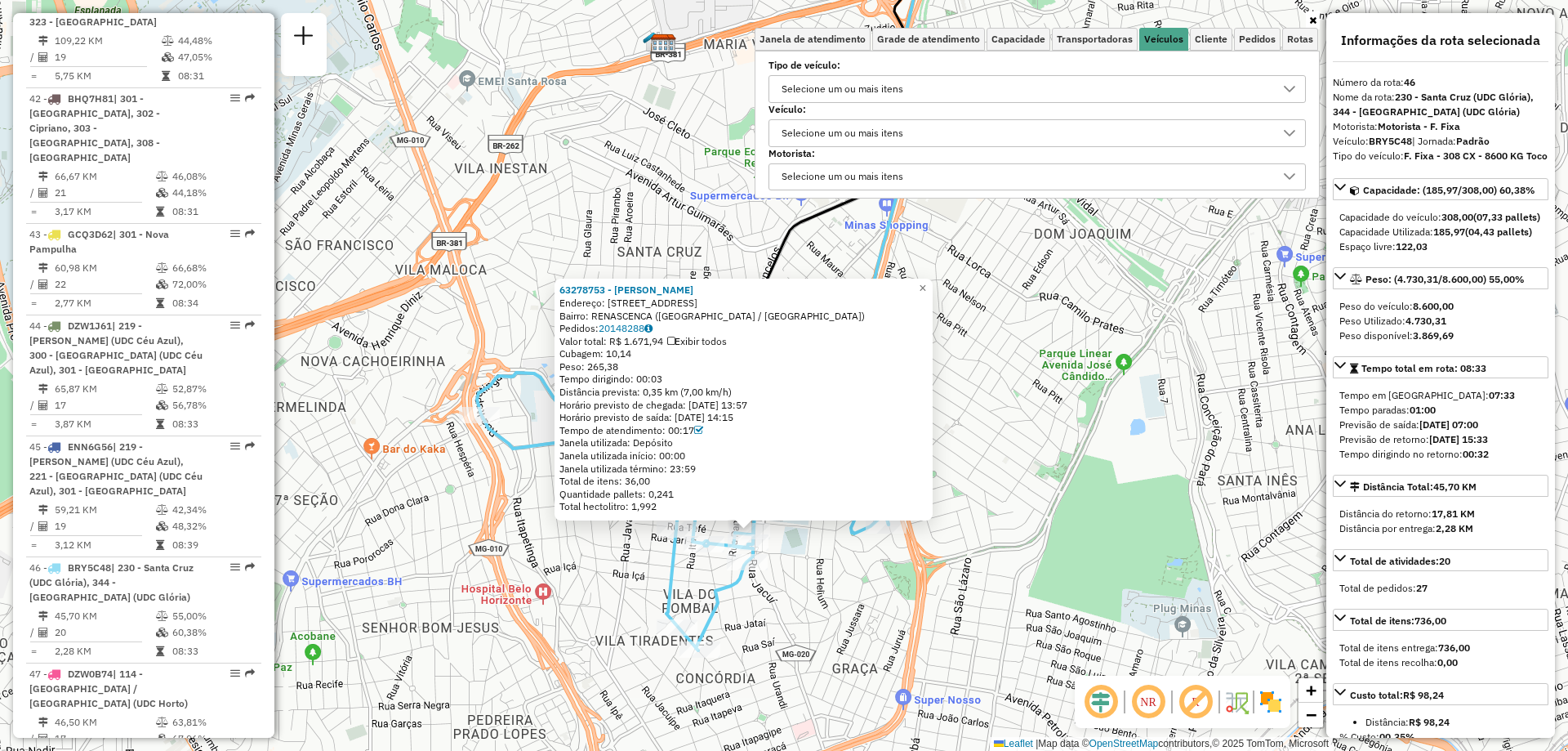
drag, startPoint x: 768, startPoint y: 549, endPoint x: 766, endPoint y: 619, distance: 70.0
click at [766, 619] on div "63278753 - LUCAS RANGEL FERNAND Endereço: R Jacuí 2379 Bairro: RENASCENCA (BELO…" at bounding box center [784, 375] width 1568 height 751
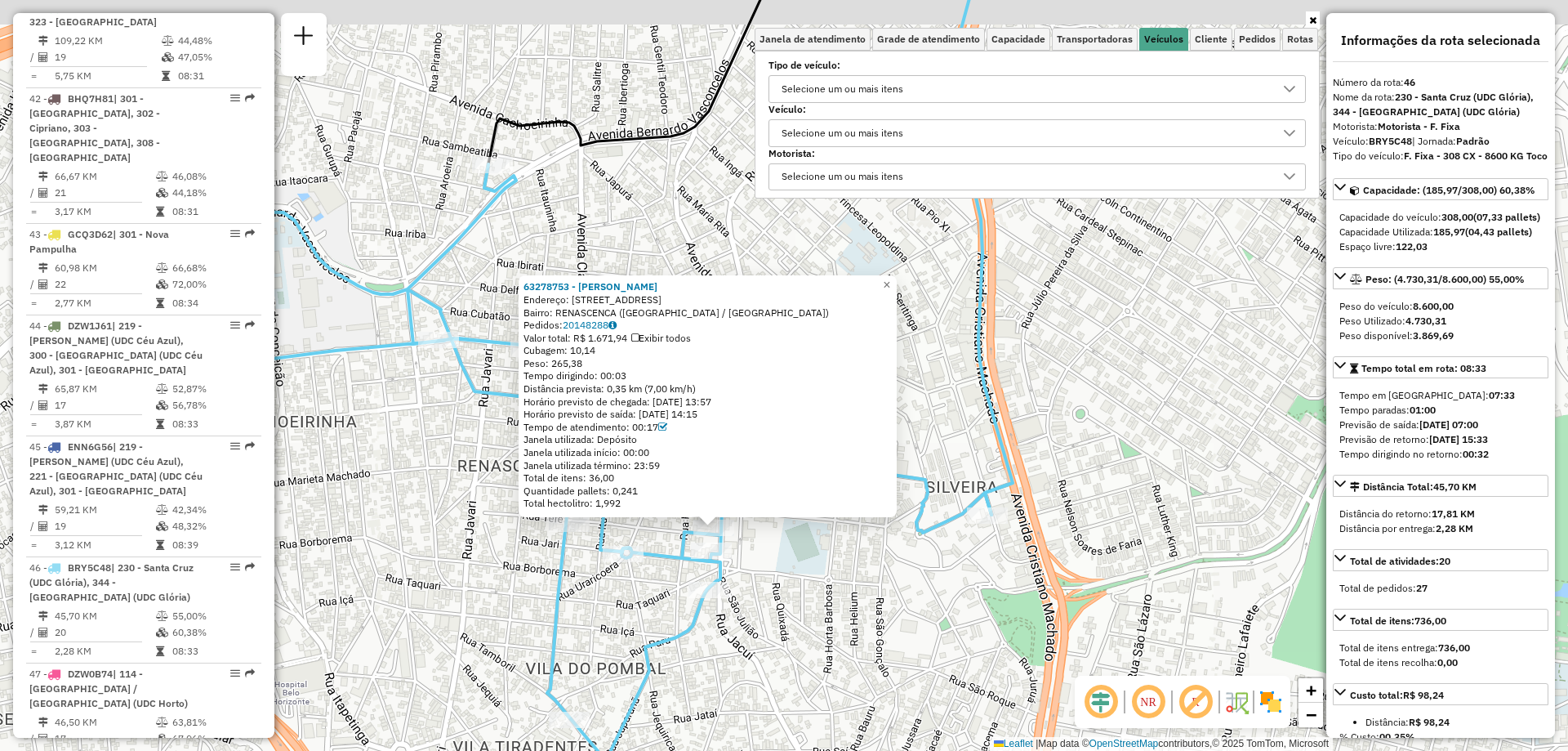
drag, startPoint x: 760, startPoint y: 579, endPoint x: 774, endPoint y: 662, distance: 84.2
click at [774, 662] on div "63278753 - LUCAS RANGEL FERNAND Endereço: R Jacuí 2379 Bairro: RENASCENCA (BELO…" at bounding box center [784, 375] width 1568 height 751
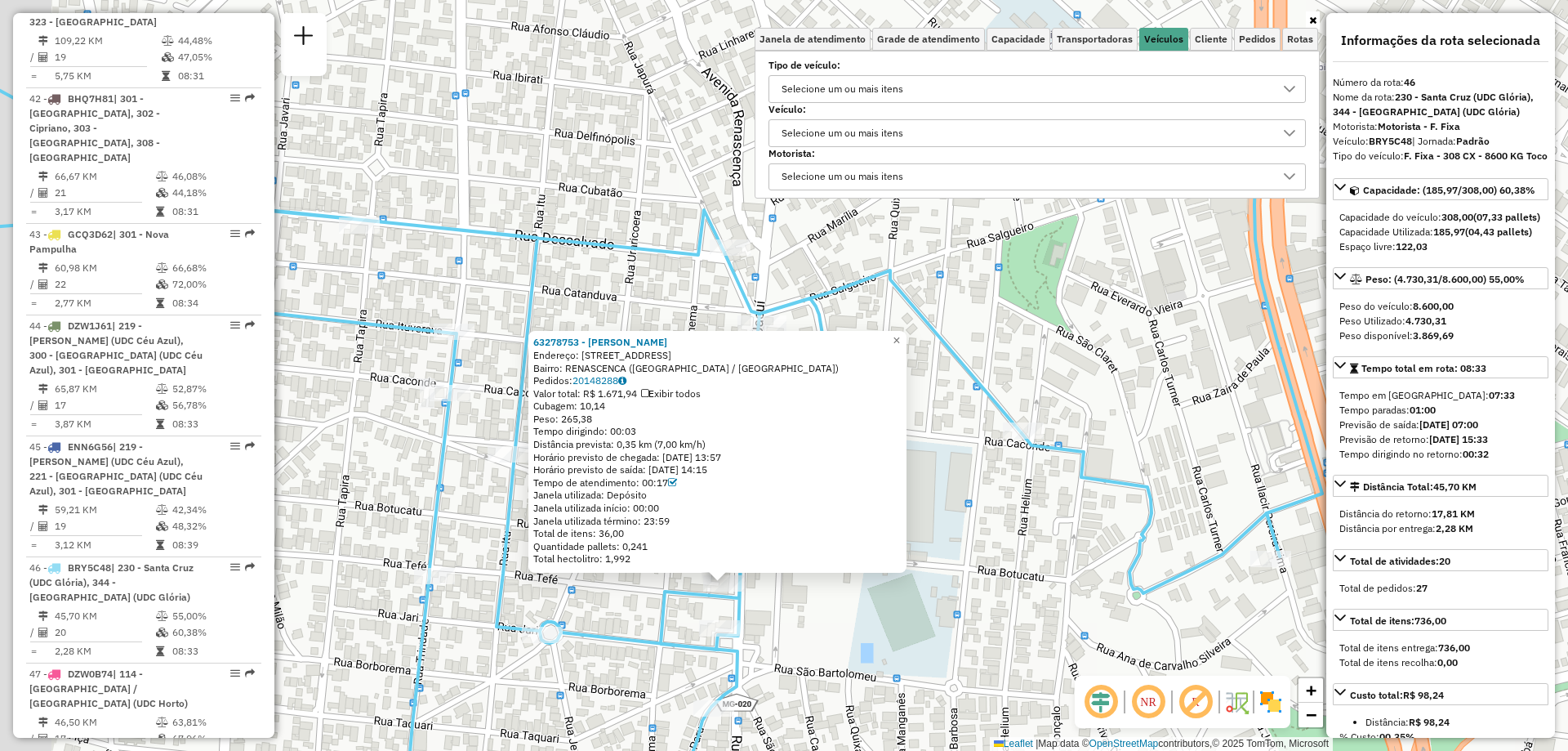
drag, startPoint x: 770, startPoint y: 591, endPoint x: 835, endPoint y: 704, distance: 130.4
click at [835, 704] on div "63278753 - LUCAS RANGEL FERNAND Endereço: R Jacuí 2379 Bairro: RENASCENCA (BELO…" at bounding box center [784, 375] width 1568 height 751
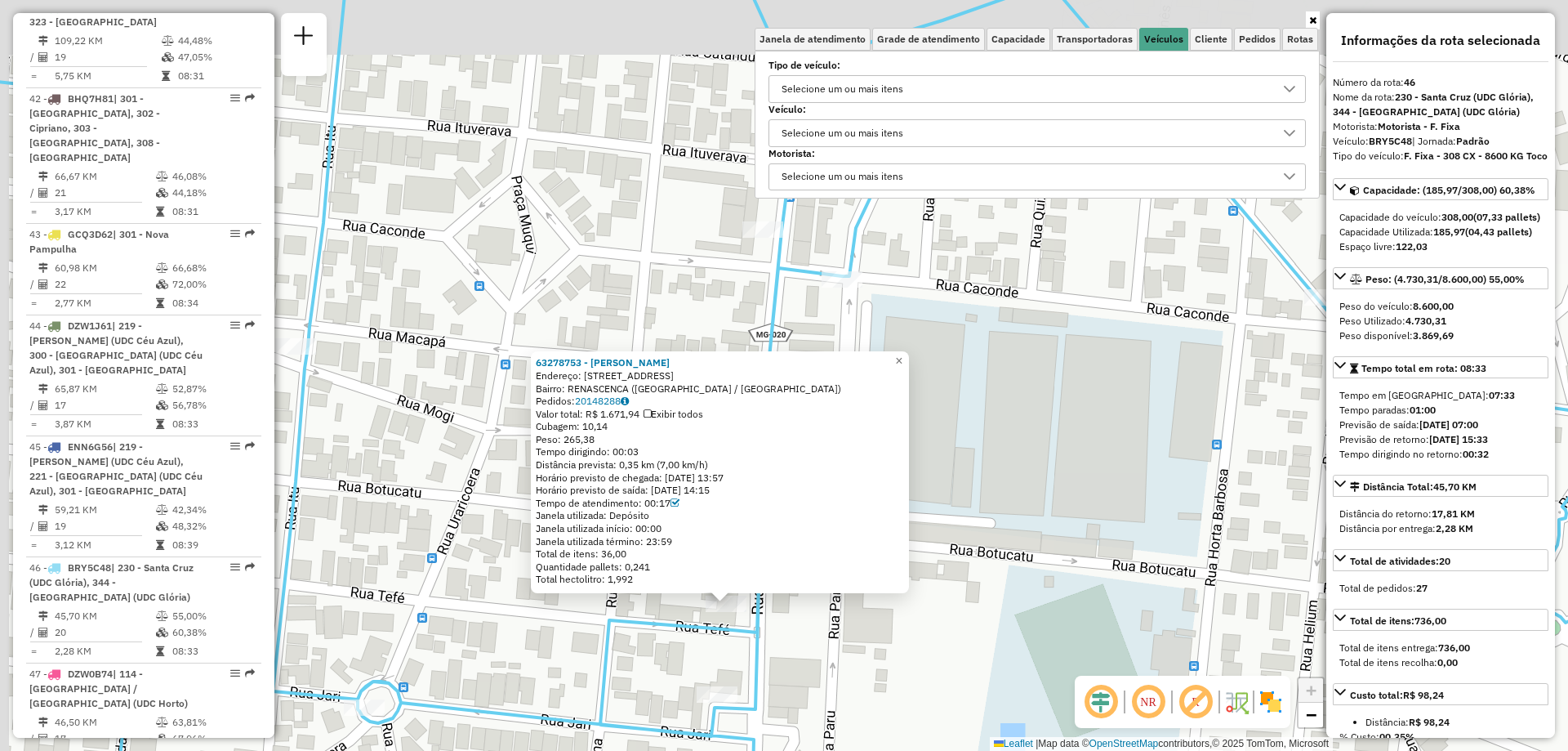
drag, startPoint x: 746, startPoint y: 621, endPoint x: 768, endPoint y: 691, distance: 73.4
click at [768, 691] on div "63278753 - LUCAS RANGEL FERNAND Endereço: R Jacuí 2379 Bairro: RENASCENCA (BELO…" at bounding box center [784, 375] width 1568 height 751
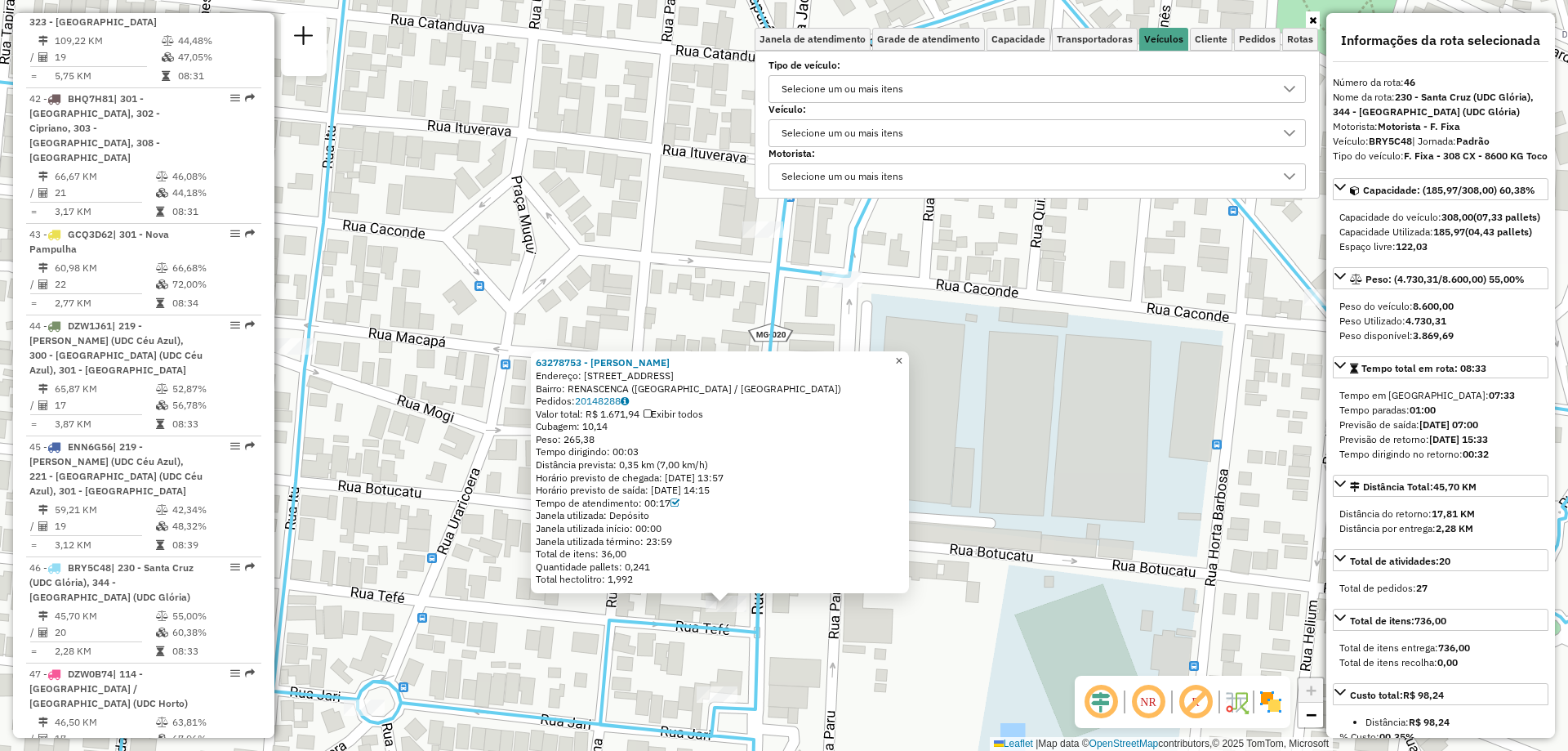
click at [903, 358] on span "×" at bounding box center [898, 361] width 7 height 14
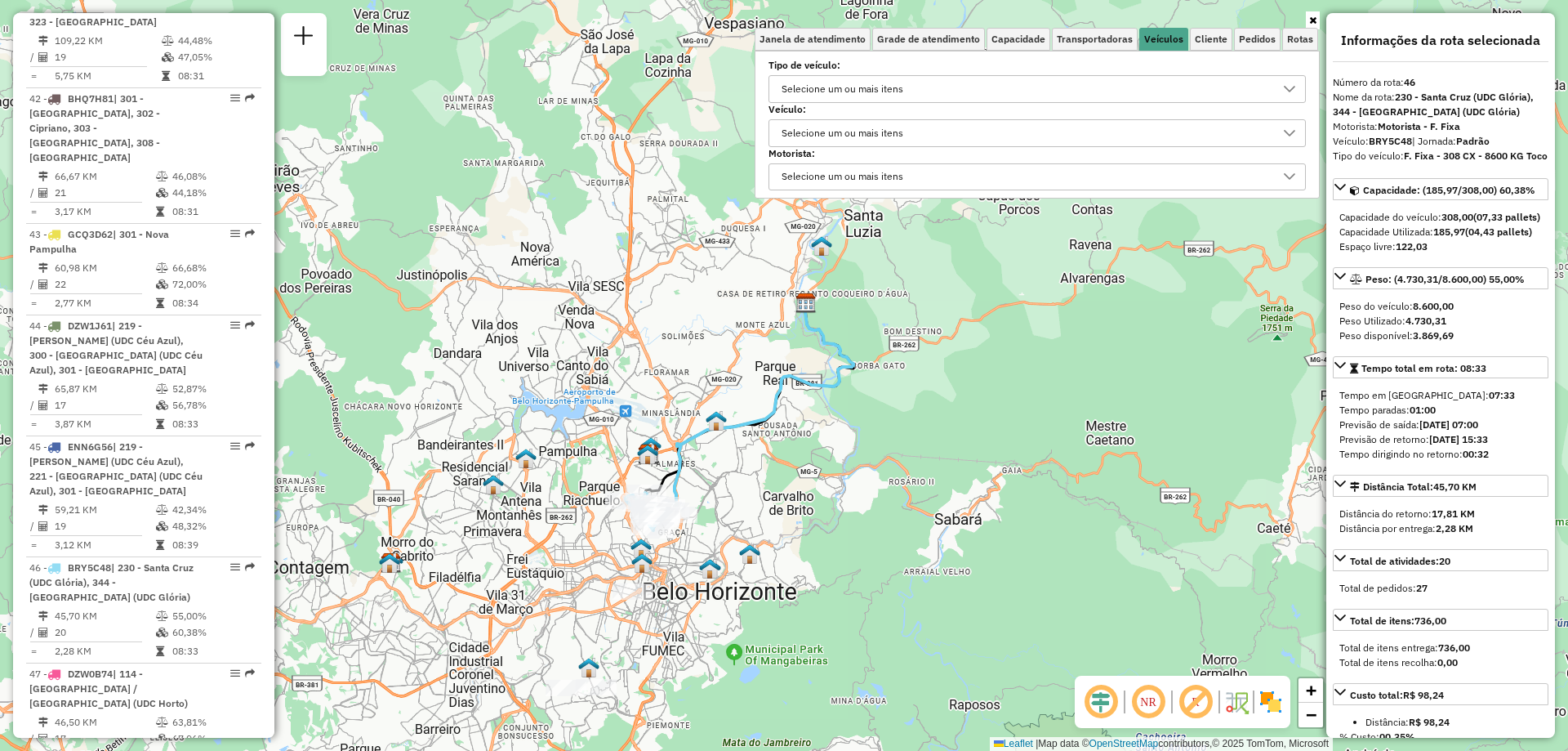
click at [871, 126] on div "Selecione um ou mais itens" at bounding box center [842, 132] width 133 height 26
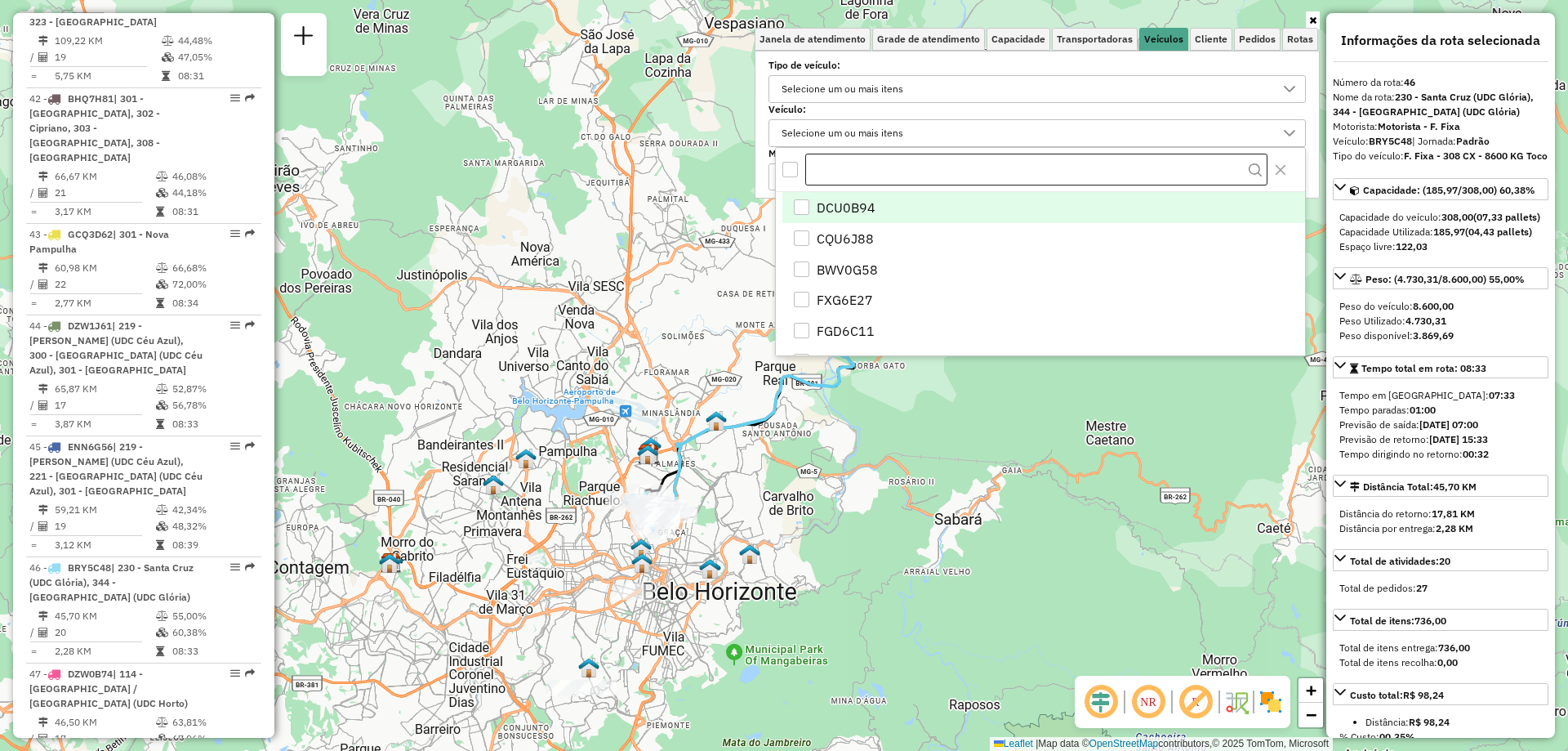
click at [856, 168] on input "text" at bounding box center [1036, 170] width 462 height 33
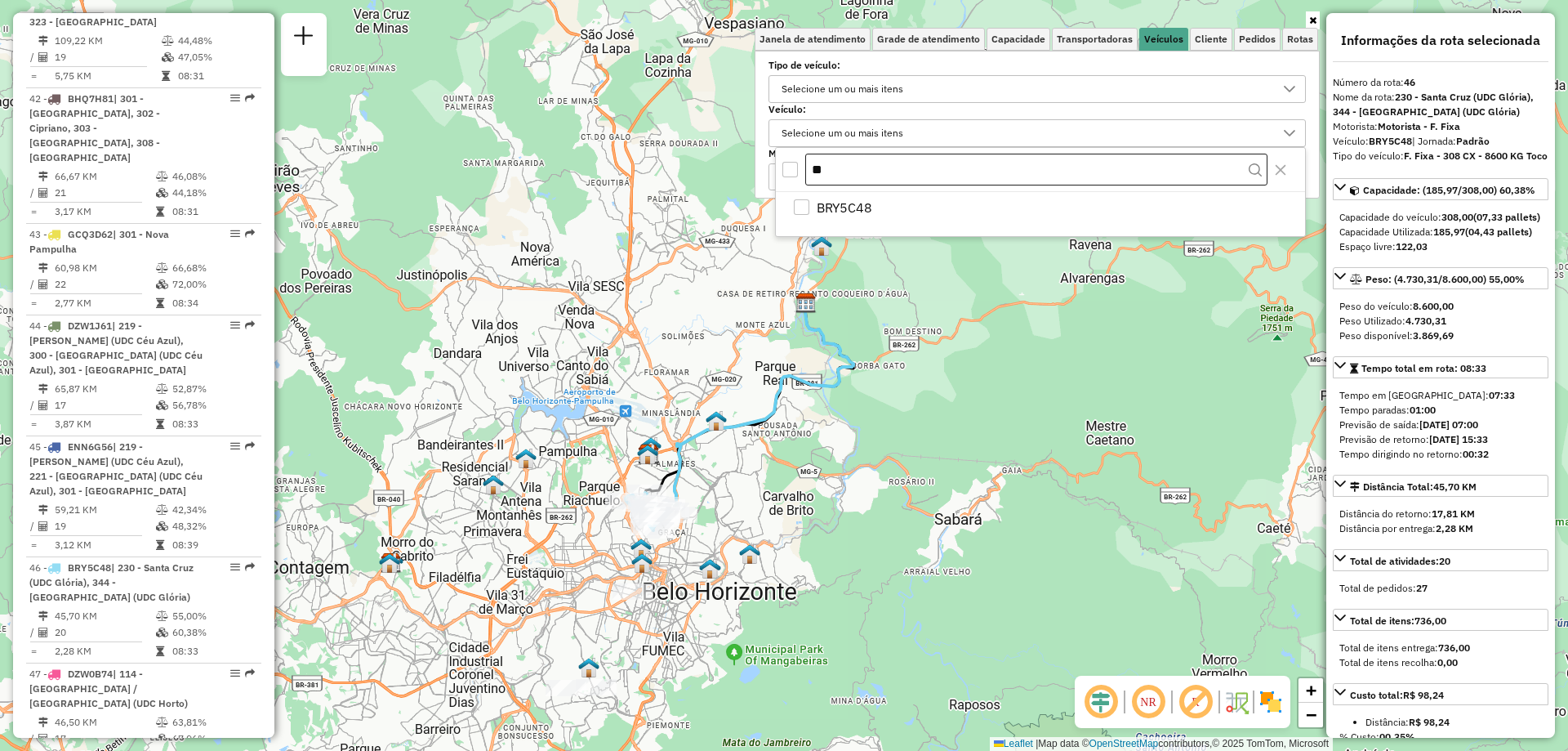
type input "*"
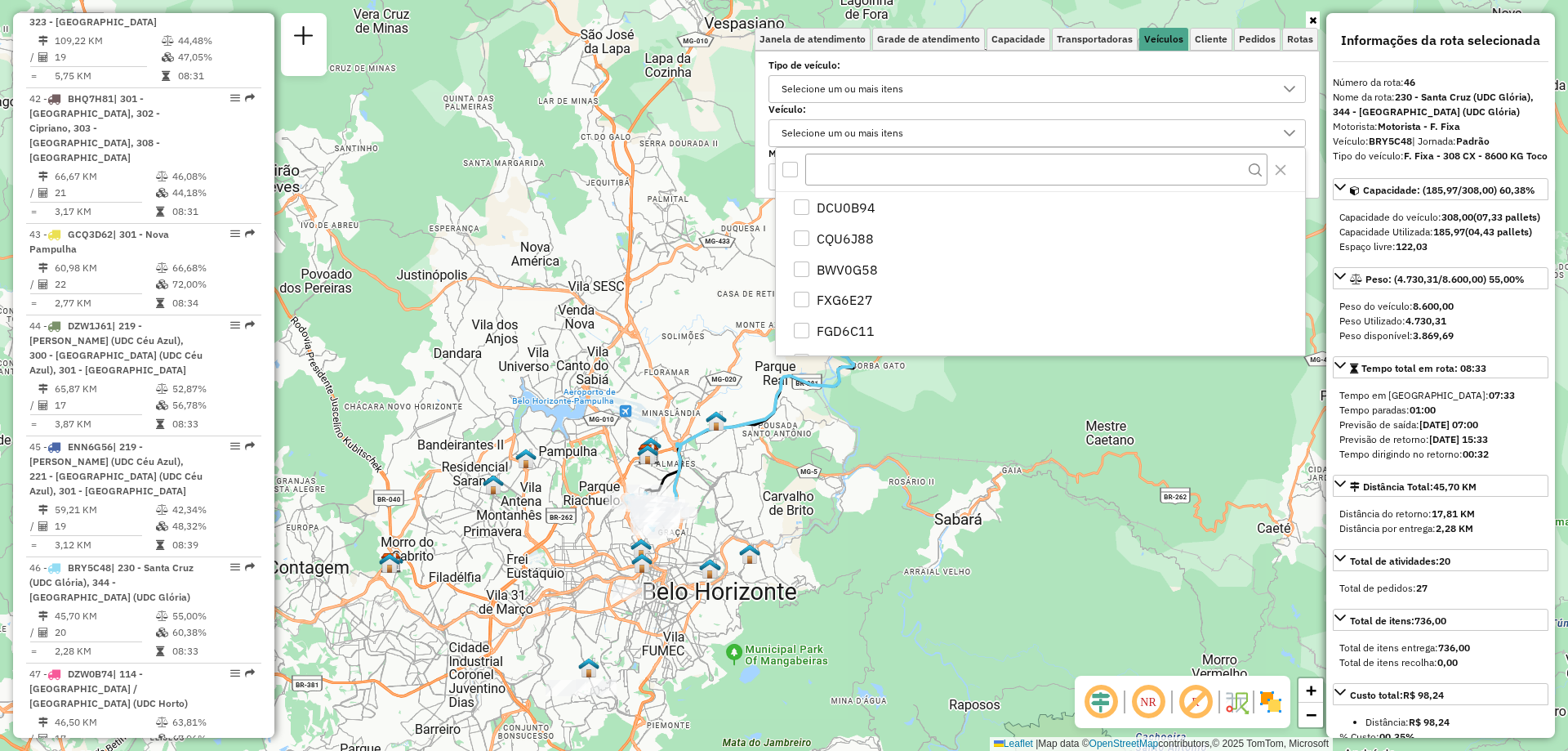
click at [973, 403] on div "Janela de atendimento Grade de atendimento Capacidade Transportadoras Veículos …" at bounding box center [784, 375] width 1568 height 751
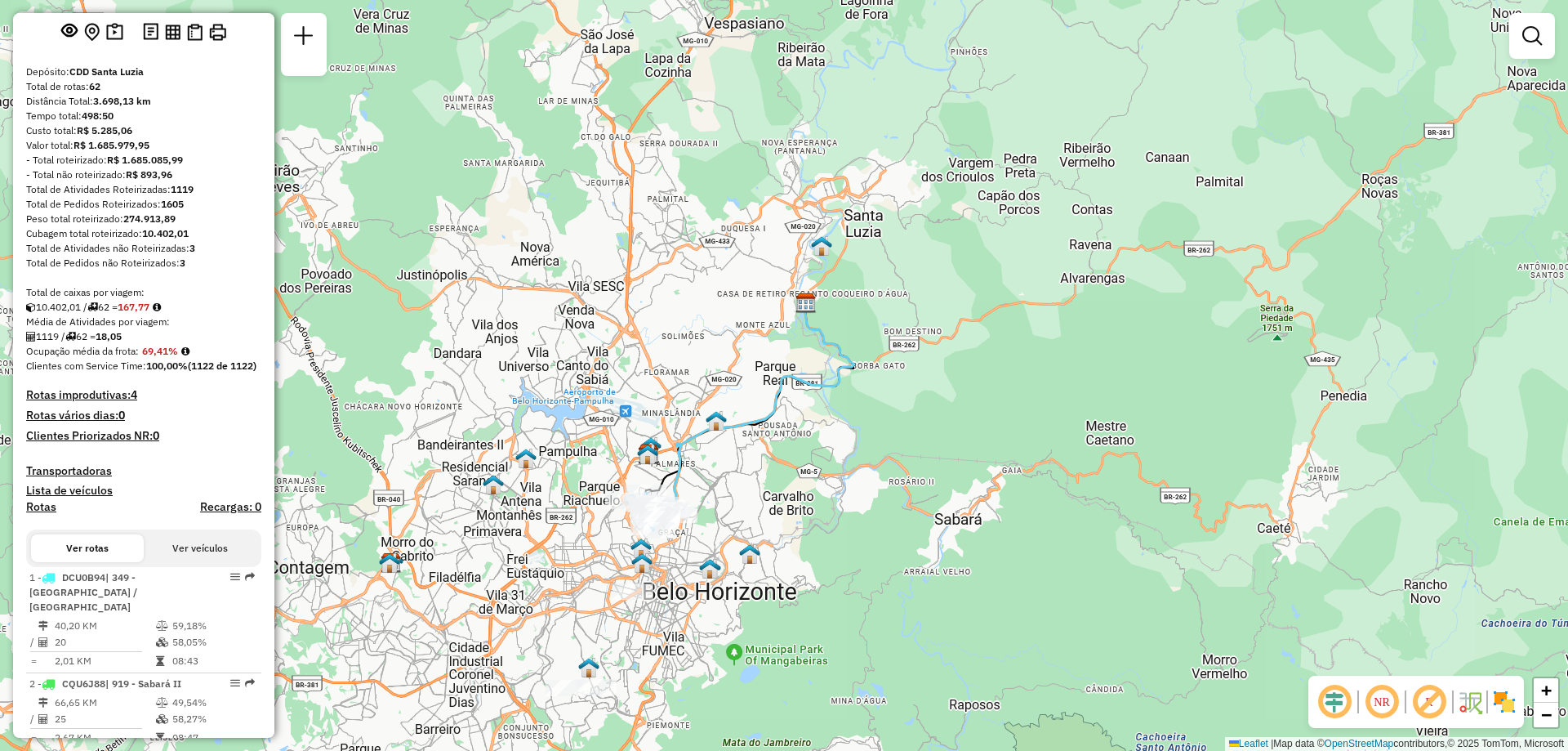
scroll to position [0, 0]
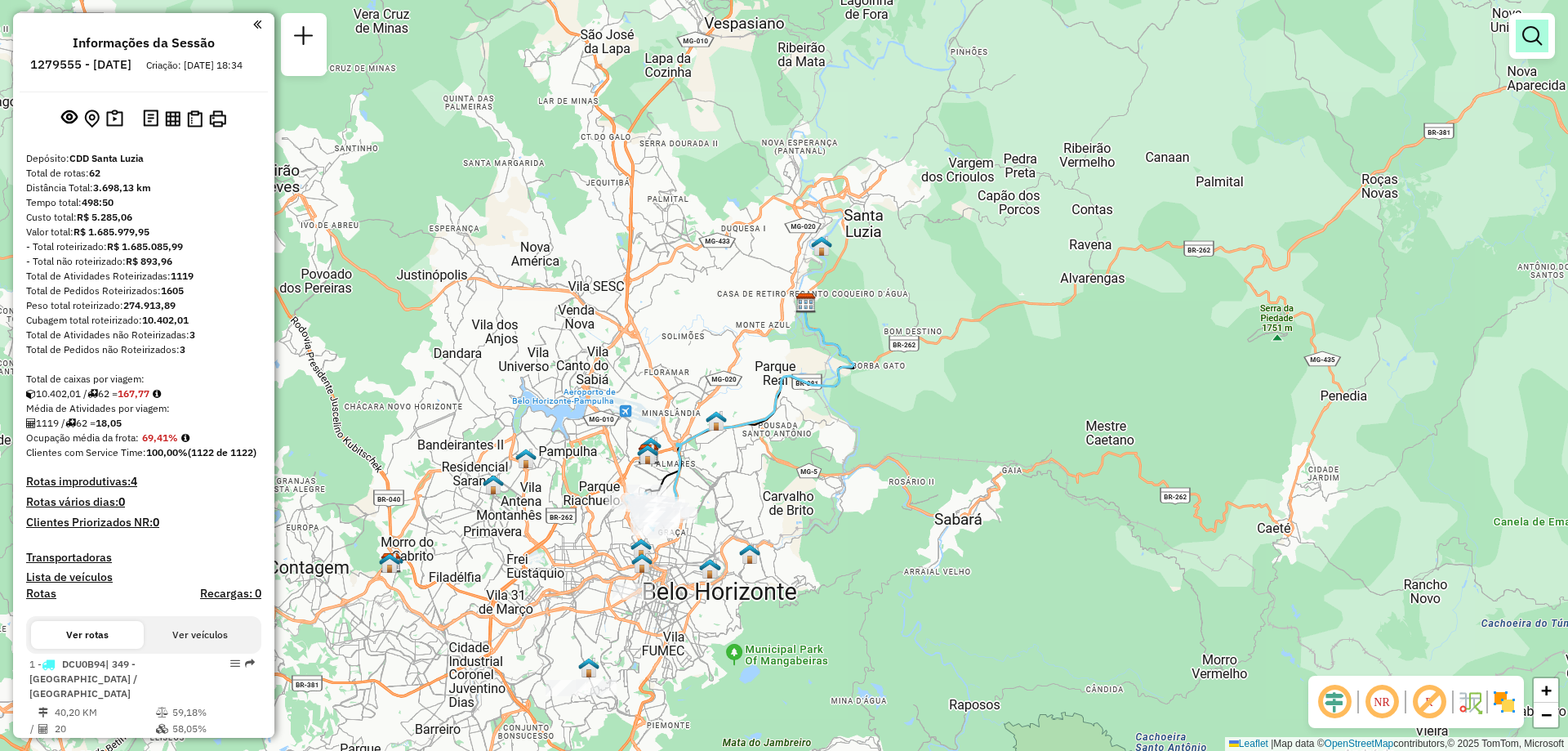
click at [1536, 41] on em at bounding box center [1532, 36] width 20 height 20
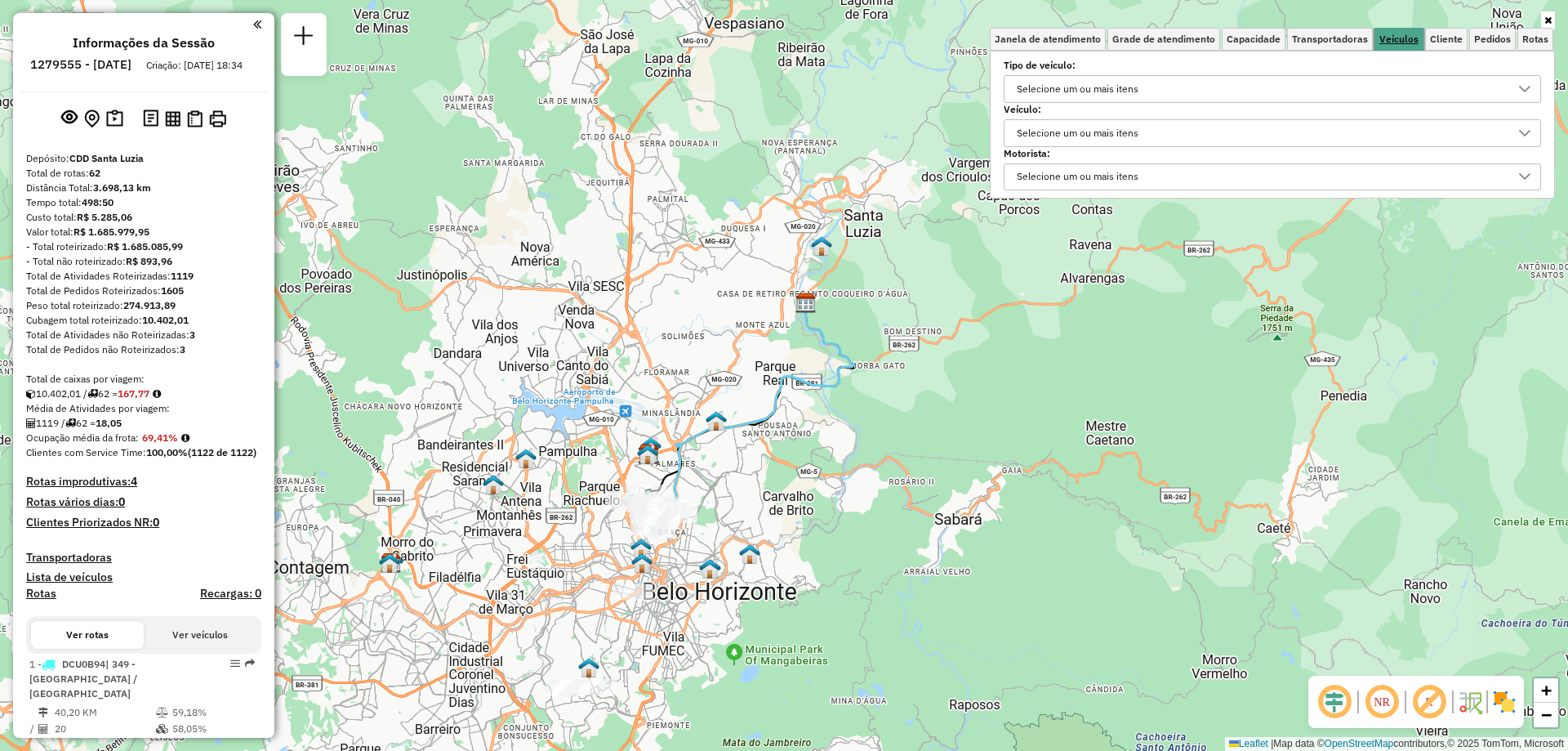
click at [1389, 35] on span "Veículos" at bounding box center [1398, 39] width 39 height 10
click at [1094, 140] on div "Selecione um ou mais itens" at bounding box center [1078, 132] width 133 height 26
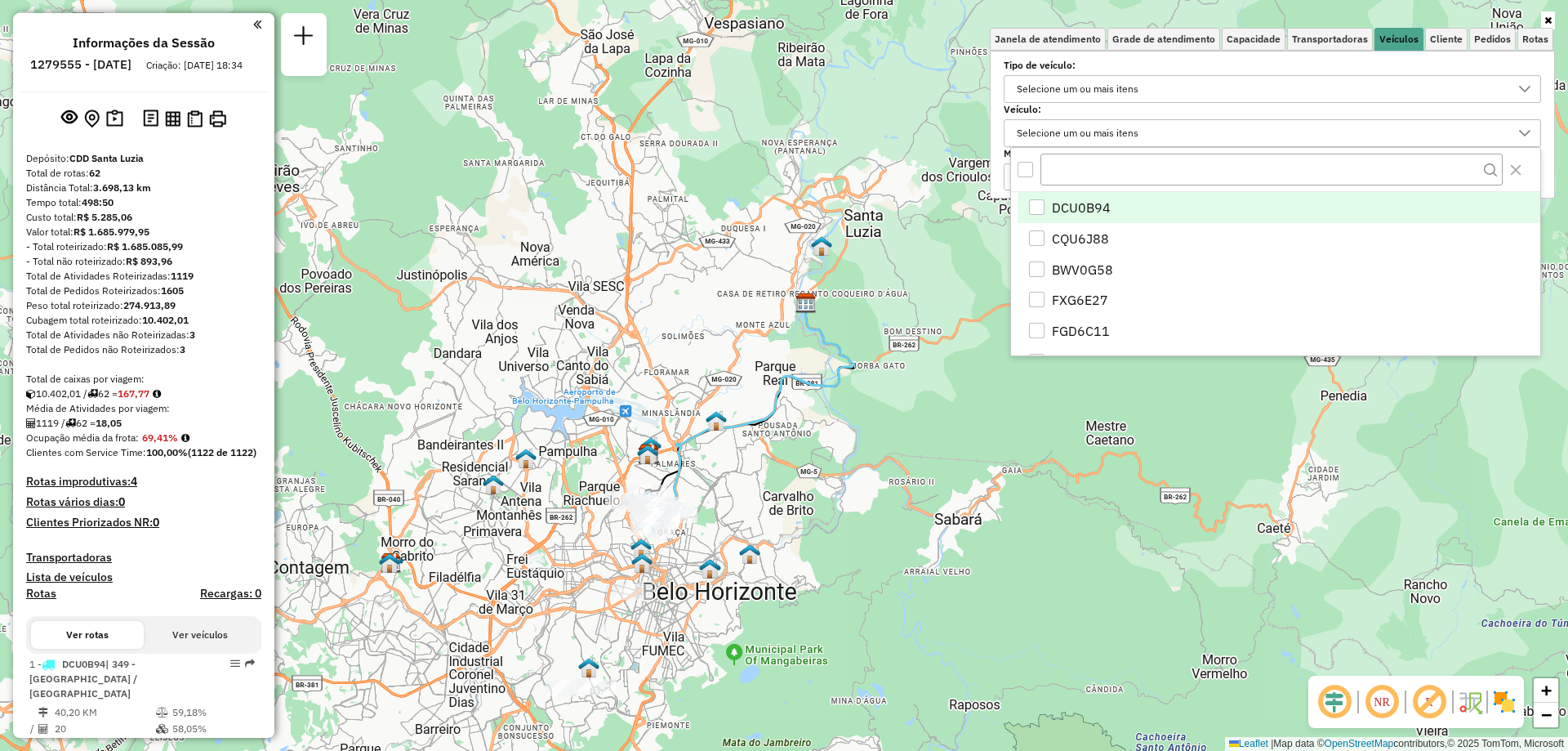
click at [1097, 138] on div "Selecione um ou mais itens" at bounding box center [1078, 132] width 133 height 26
